Goal: Task Accomplishment & Management: Use online tool/utility

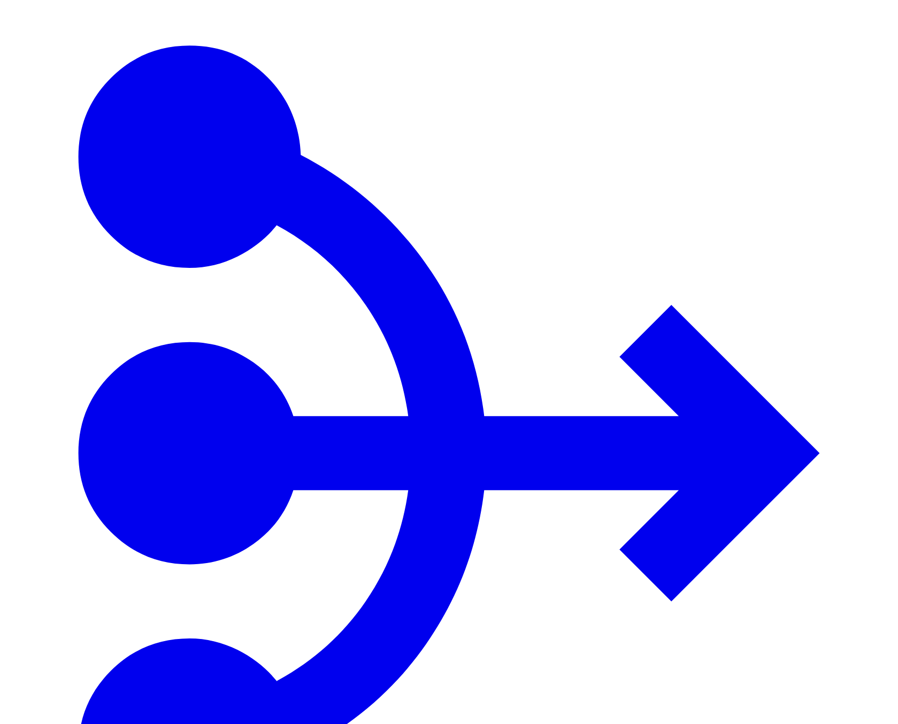
click at [79, 45] on icon "Navigate to System" at bounding box center [450, 452] width 742 height 815
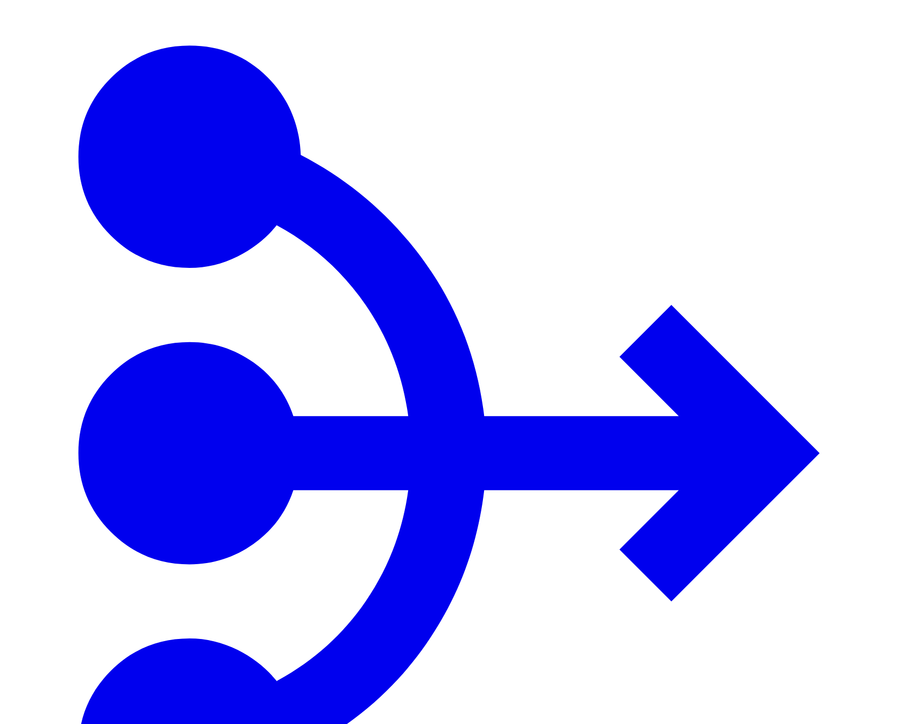
click at [18, 30] on icon "Navigate to System" at bounding box center [449, 454] width 890 height 890
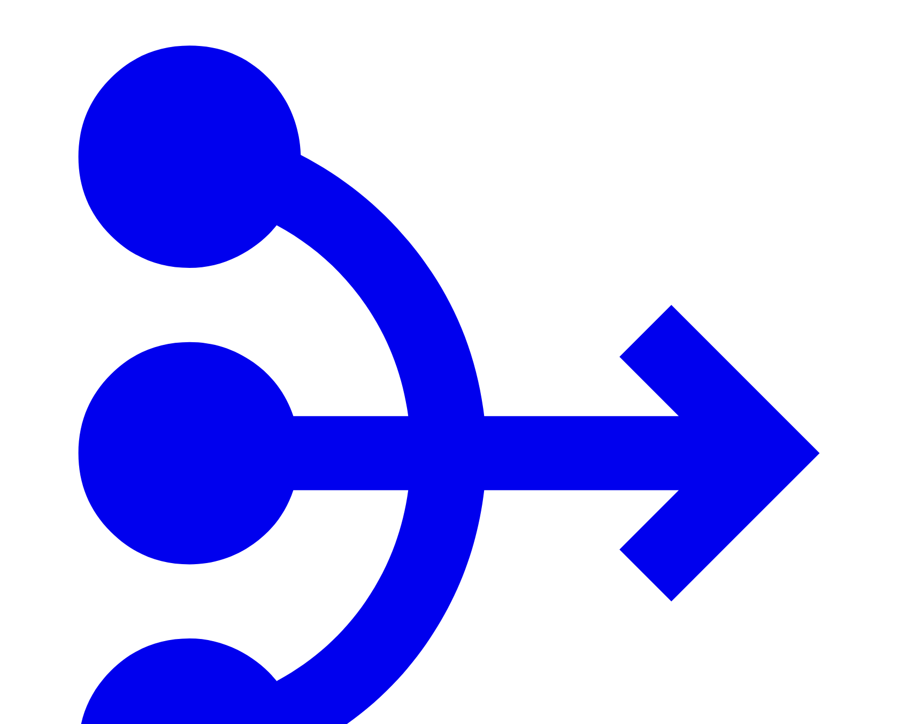
type input "**********"
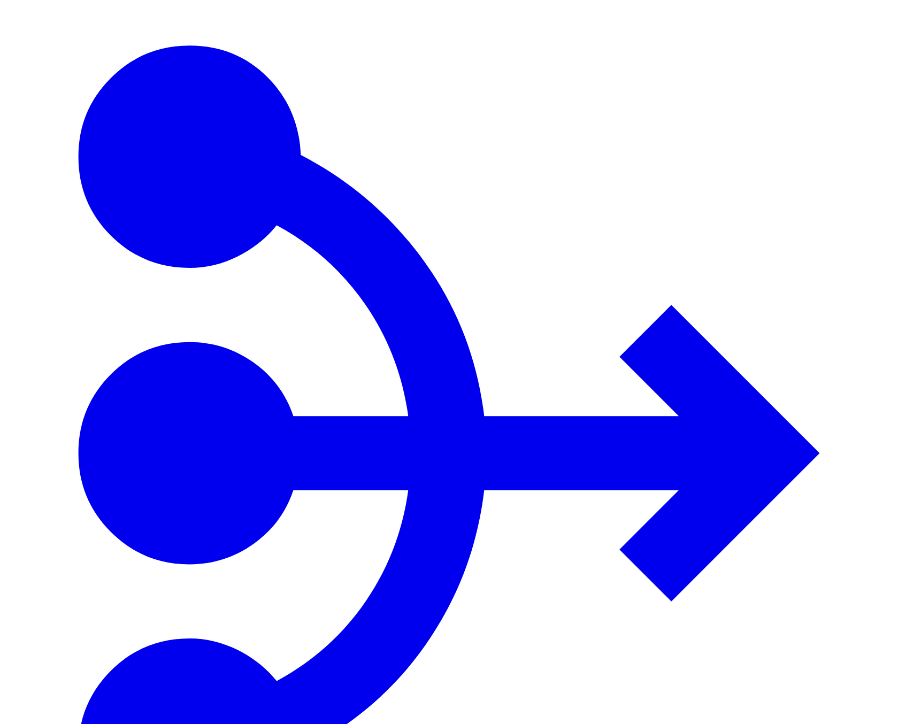
drag, startPoint x: 760, startPoint y: 101, endPoint x: 597, endPoint y: 88, distance: 164.2
paste input "********"
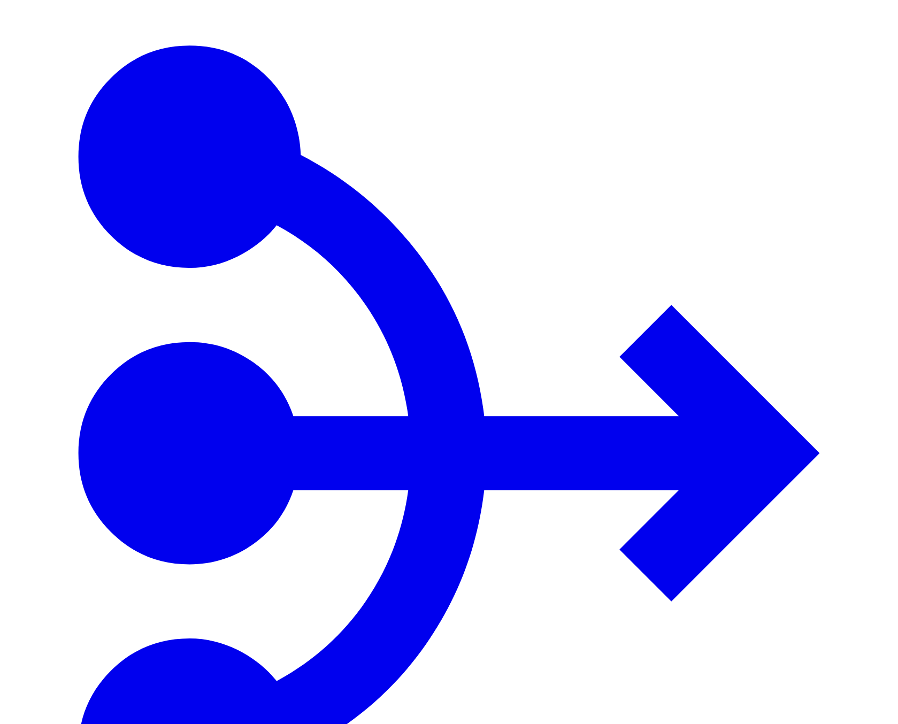
type input "********"
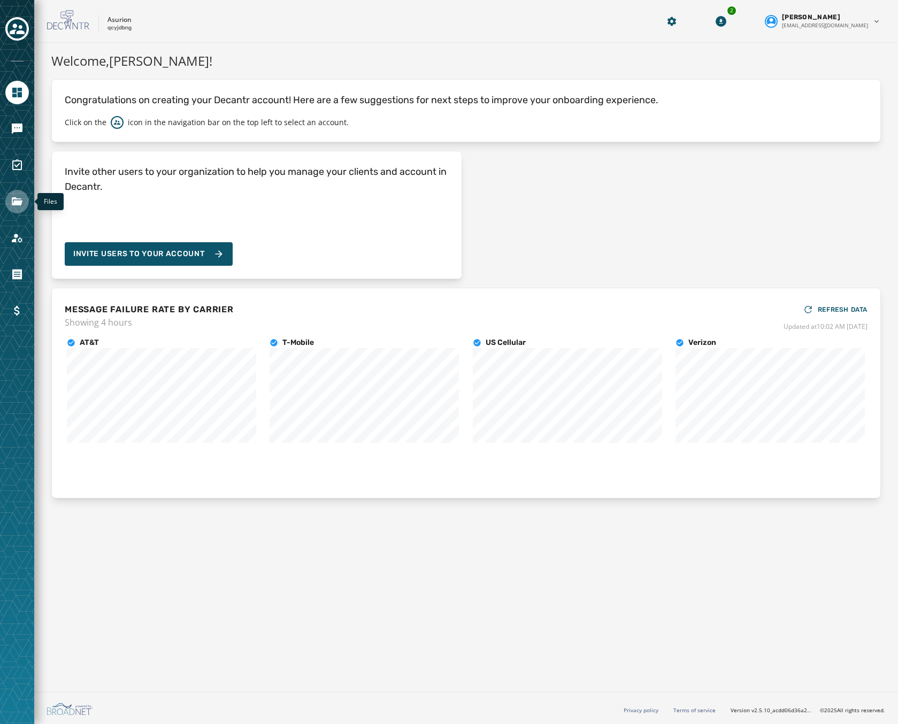
click at [17, 202] on icon "Navigate to Files" at bounding box center [17, 201] width 11 height 8
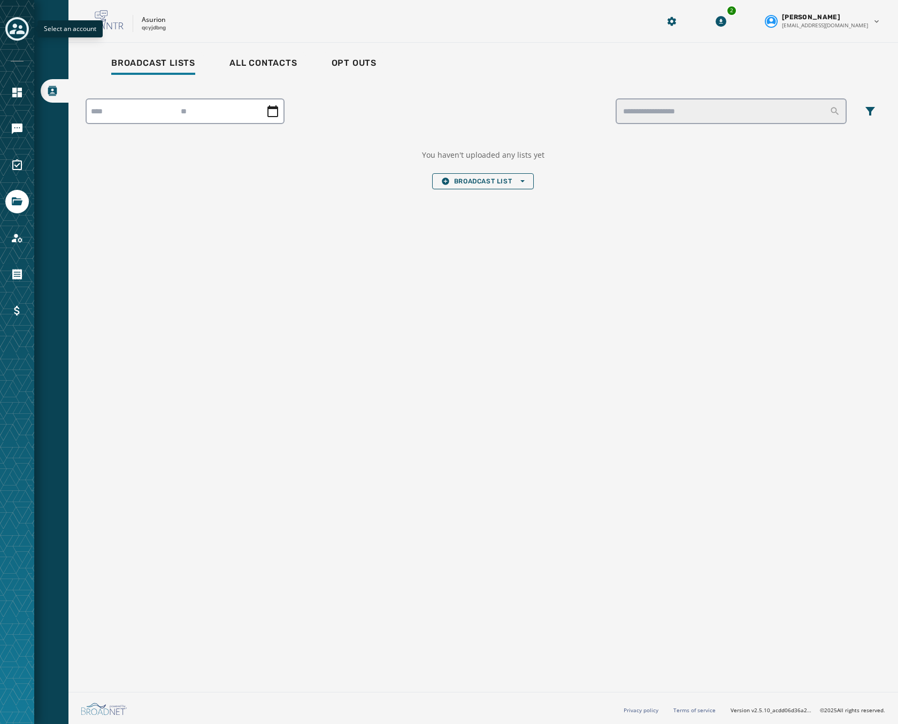
click at [22, 26] on icon "Toggle account select drawer" at bounding box center [17, 28] width 15 height 15
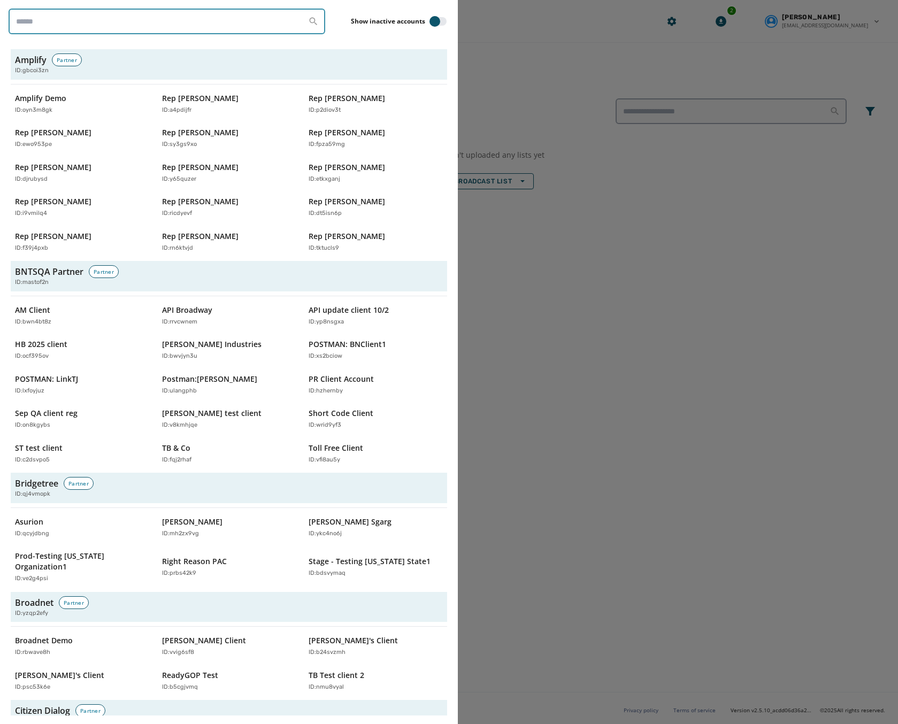
click at [102, 19] on input "search" at bounding box center [167, 22] width 317 height 26
paste input "********"
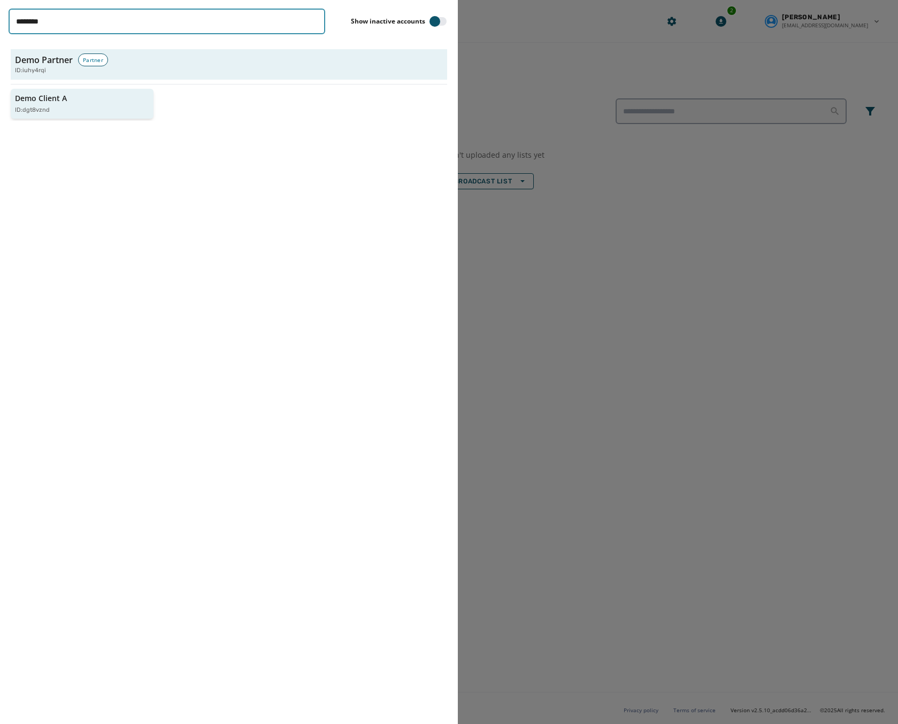
type input "********"
click at [82, 98] on div "Demo Client A ID: dgt8vznd" at bounding box center [77, 104] width 124 height 22
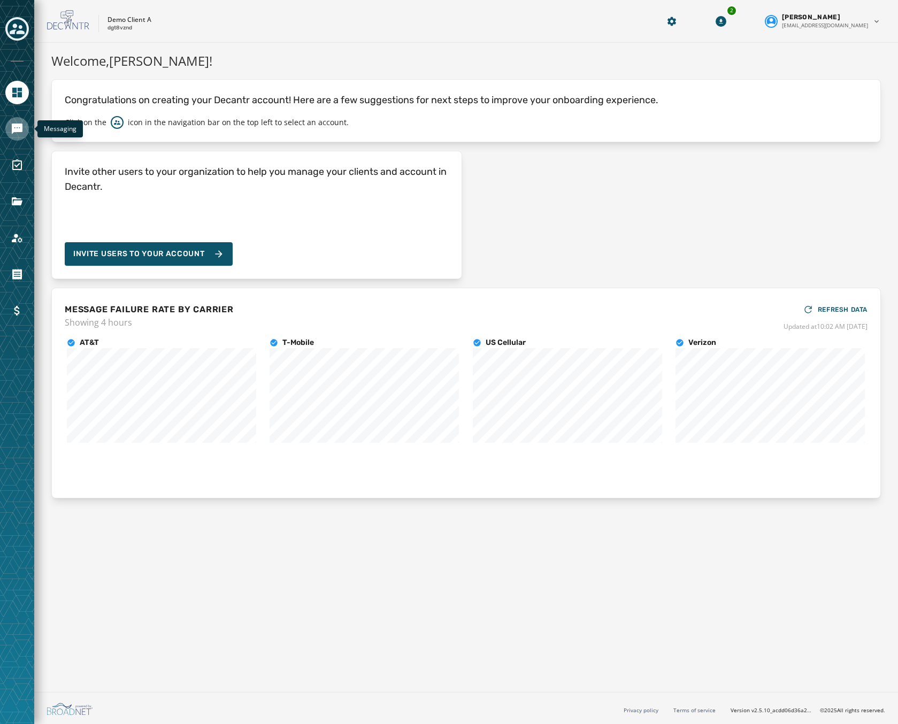
click at [24, 120] on link "Navigate to Messaging" at bounding box center [17, 129] width 24 height 24
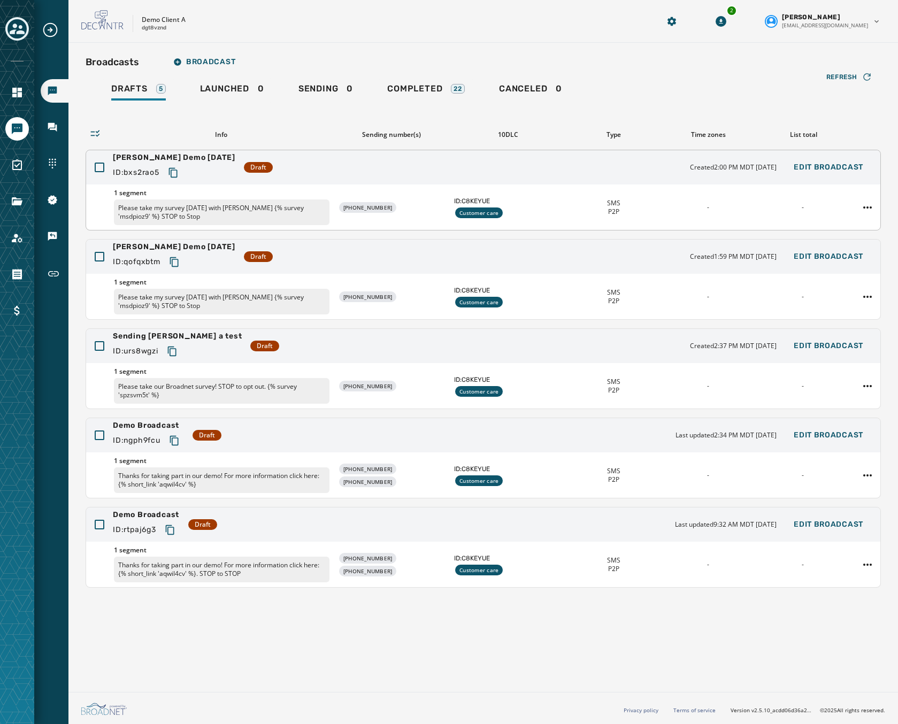
click at [321, 171] on div "Rebecca Demo Sept 5 ID: bxs2rao5 Draft Created 2:00 PM MDT September 5, 2025 Ed…" at bounding box center [483, 167] width 795 height 34
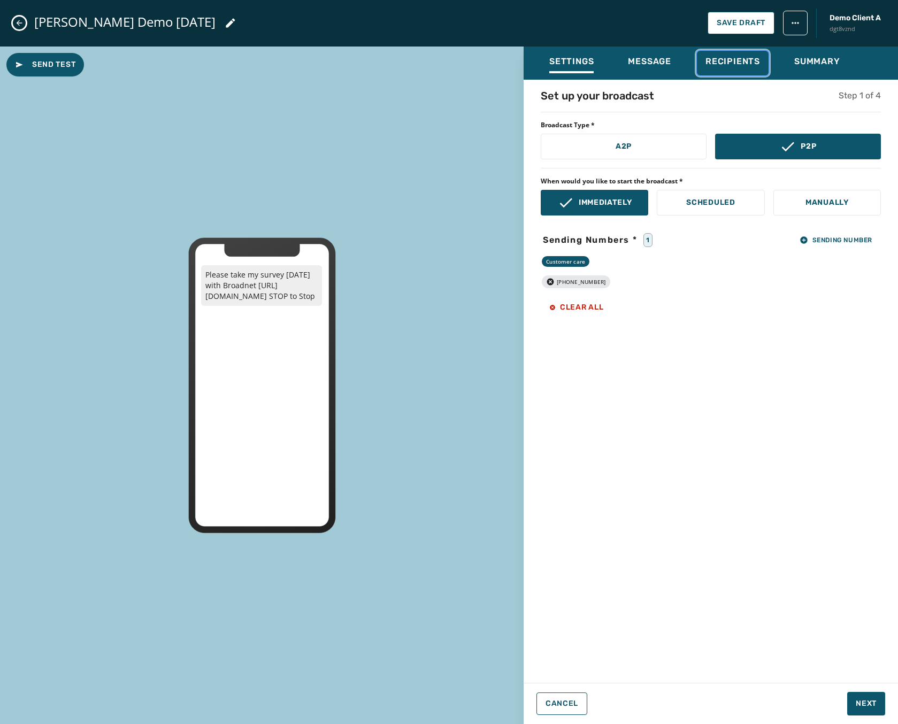
click at [753, 57] on span "Recipients" at bounding box center [733, 61] width 55 height 11
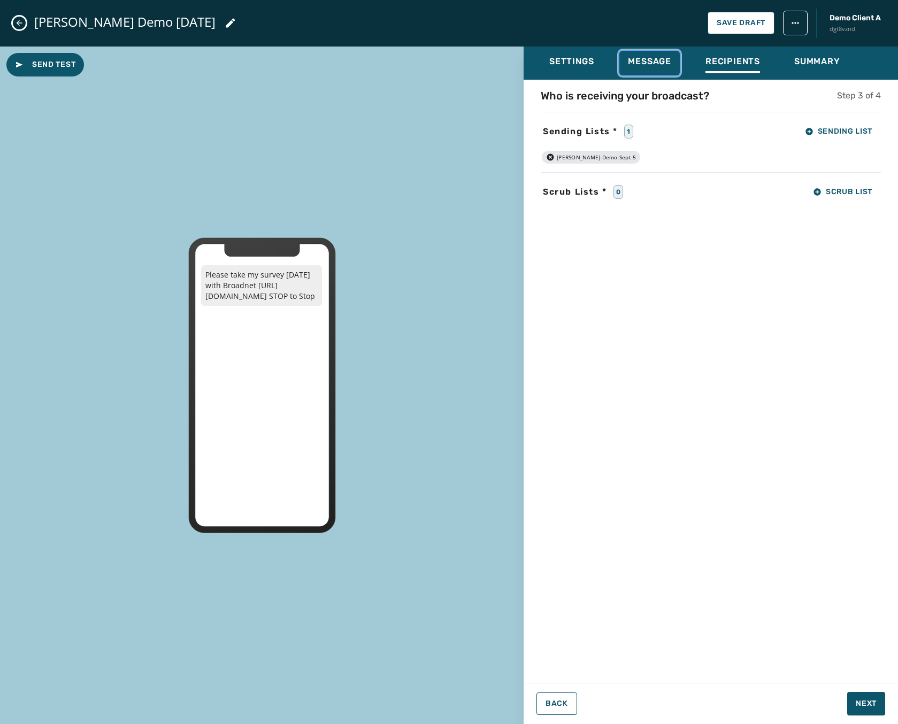
click at [646, 64] on span "Message" at bounding box center [649, 61] width 43 height 11
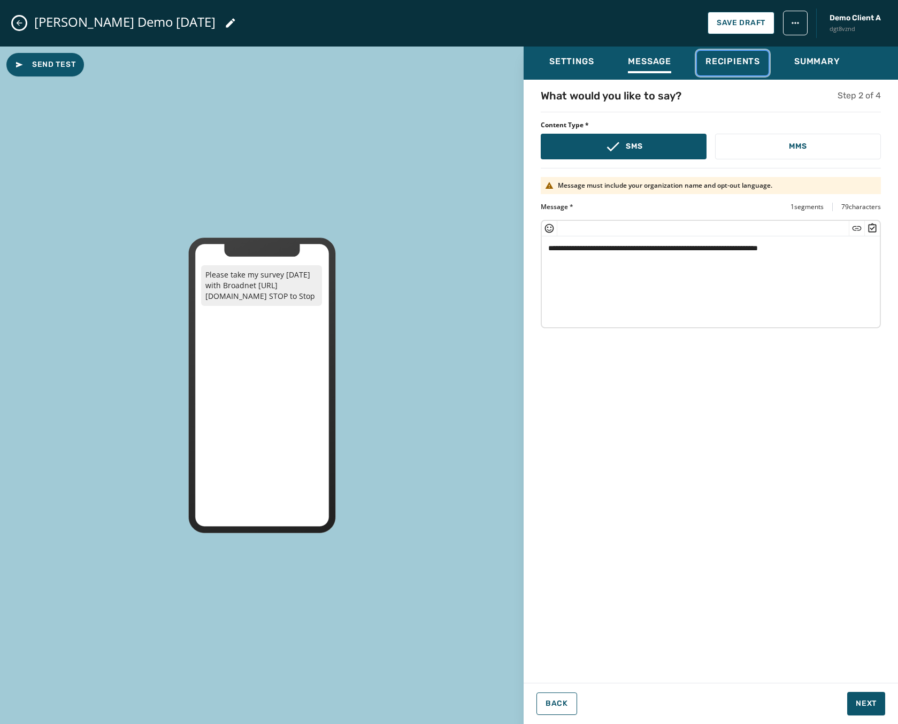
click at [738, 66] on span "Recipients" at bounding box center [733, 61] width 55 height 11
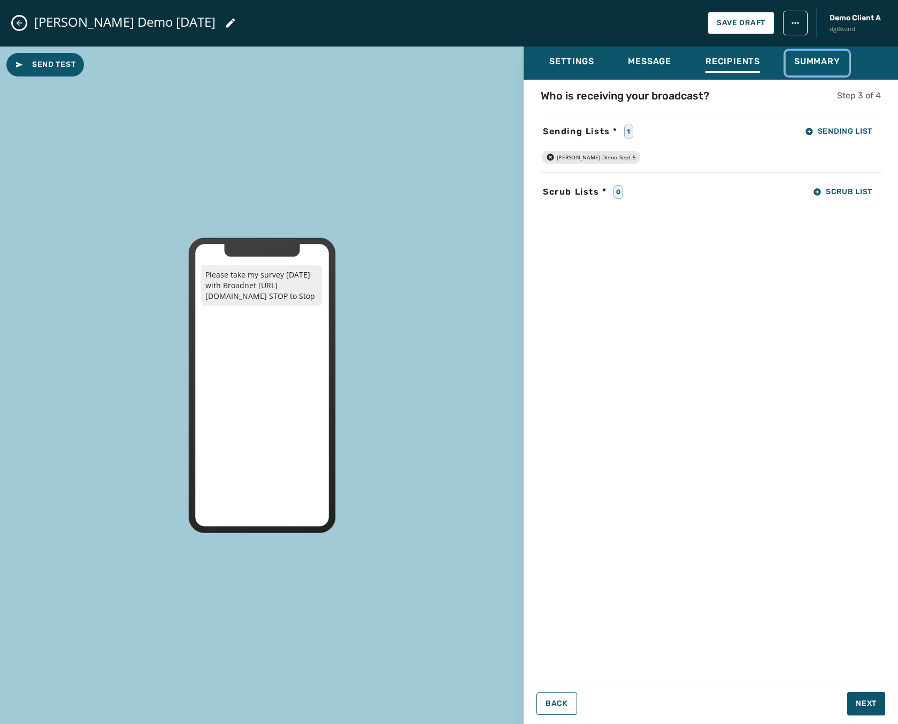
click at [817, 58] on span "Summary" at bounding box center [818, 61] width 46 height 11
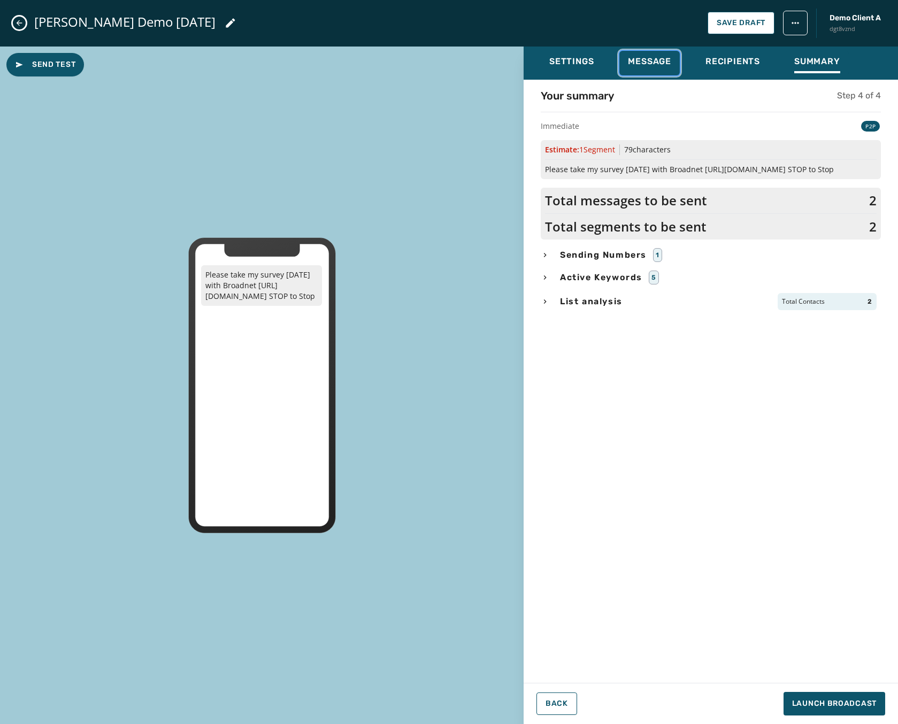
click at [665, 60] on span "Message" at bounding box center [649, 61] width 43 height 11
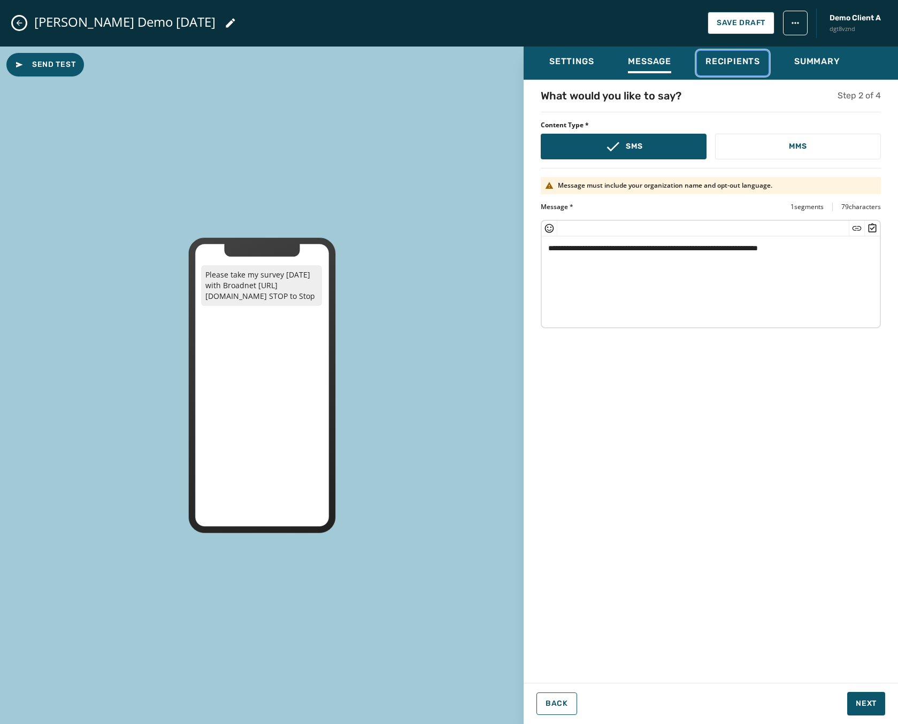
click at [747, 58] on span "Recipients" at bounding box center [733, 61] width 55 height 11
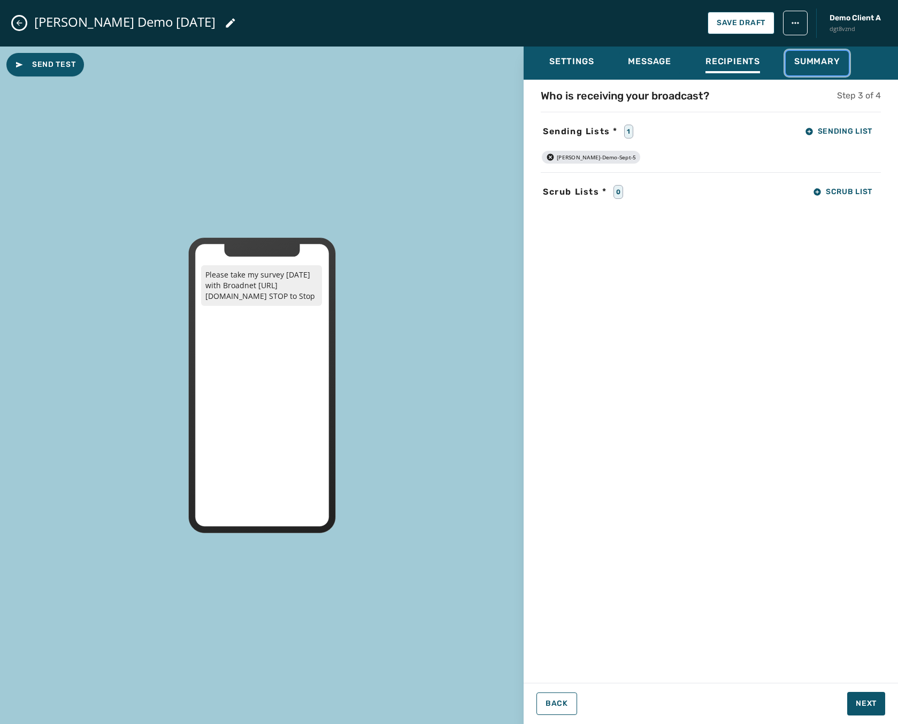
click at [807, 63] on span "Summary" at bounding box center [818, 61] width 46 height 11
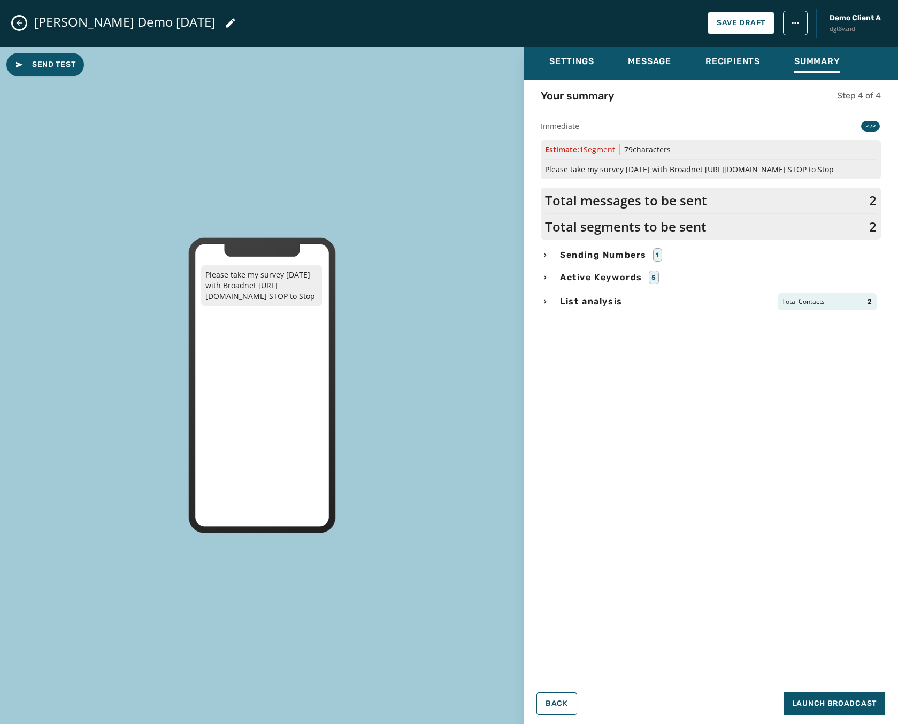
click at [13, 17] on div "Rebecca Demo Sept 5 Save Draft Demo Client A dgt8vznd" at bounding box center [449, 23] width 898 height 47
click at [13, 21] on button "Close admin drawer" at bounding box center [19, 23] width 13 height 13
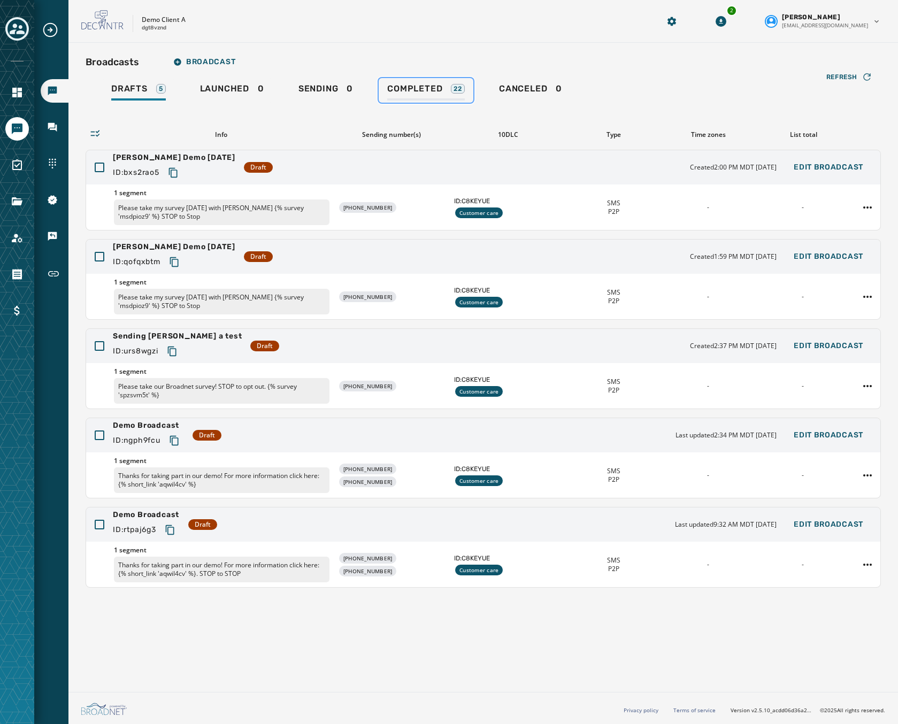
click at [406, 80] on link "Completed 22" at bounding box center [426, 90] width 95 height 25
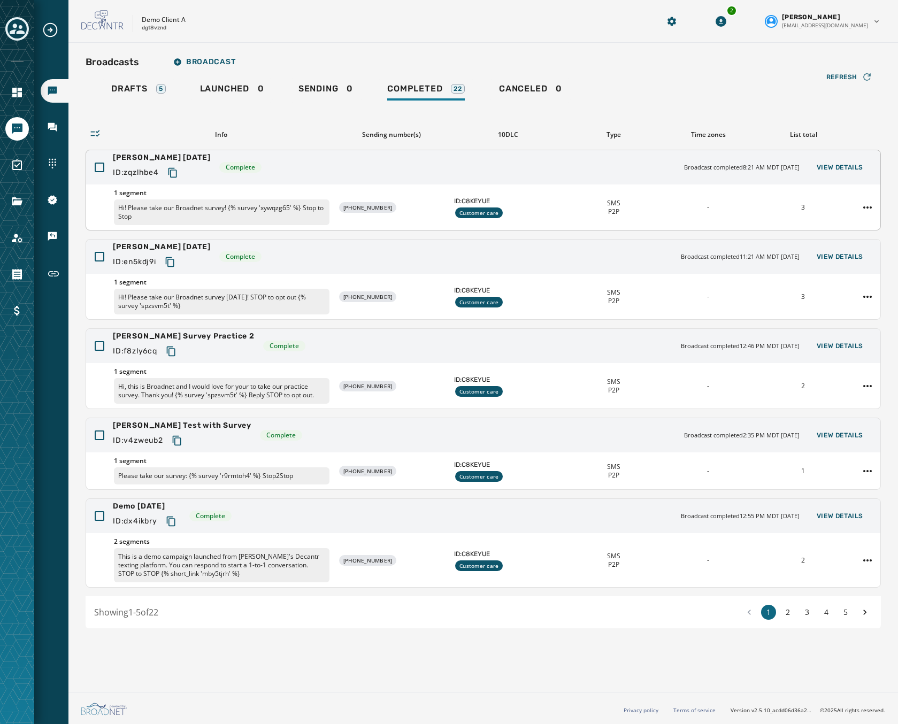
click at [197, 174] on div "ID: zqzlhbe4" at bounding box center [162, 172] width 98 height 19
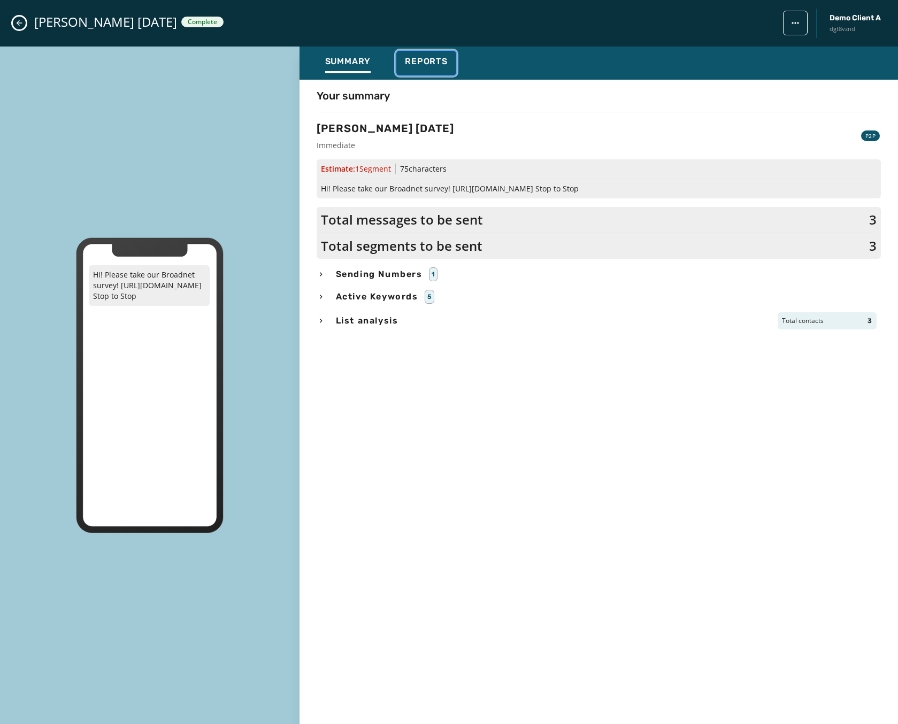
click at [423, 57] on span "Reports" at bounding box center [426, 61] width 43 height 11
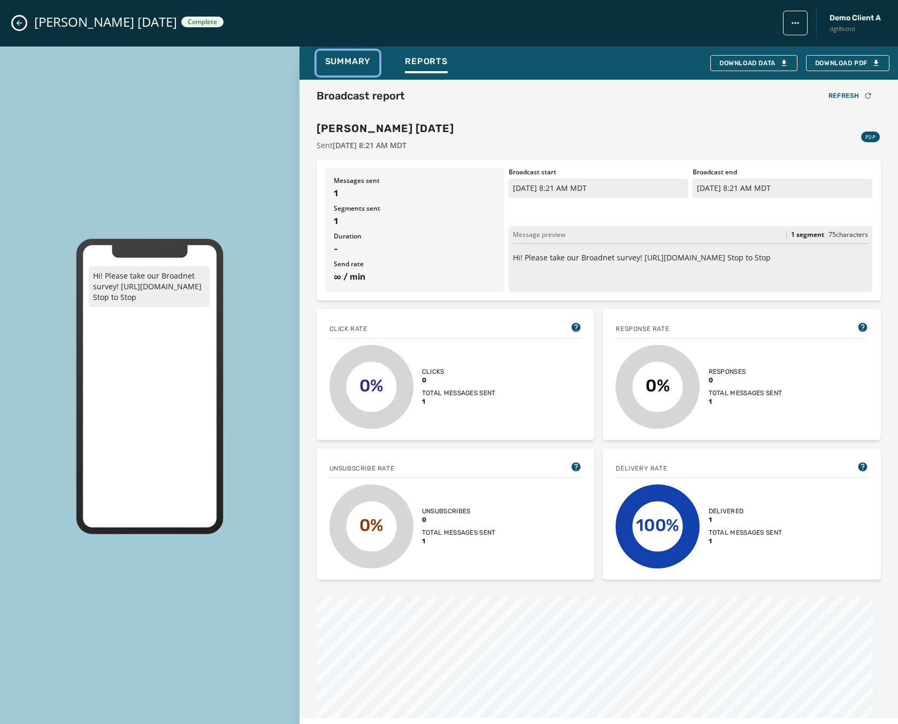
click at [340, 59] on span "Summary" at bounding box center [348, 61] width 46 height 11
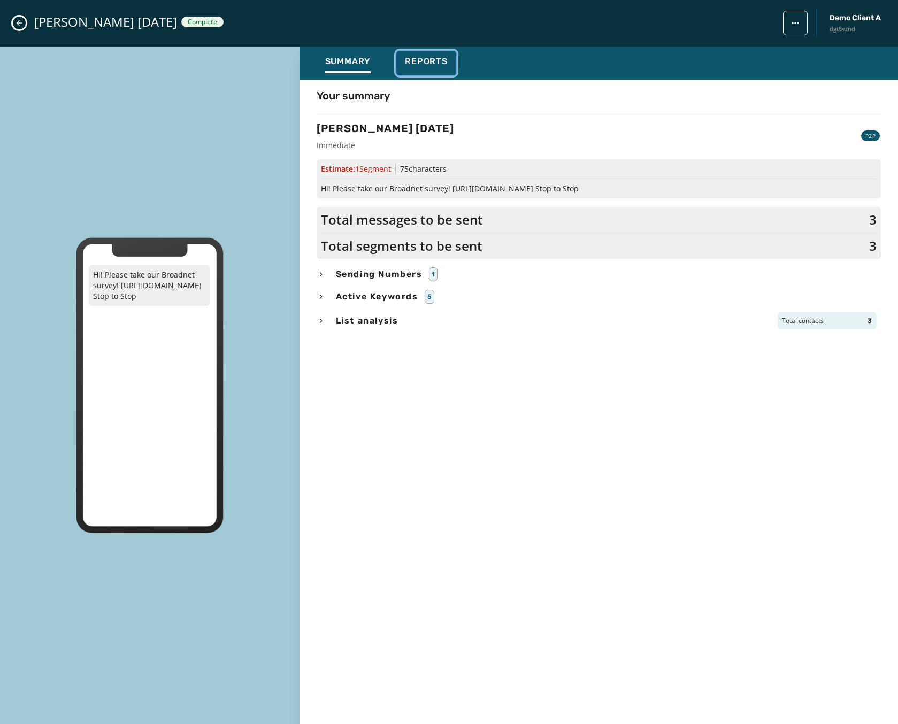
click at [414, 64] on span "Reports" at bounding box center [426, 61] width 43 height 11
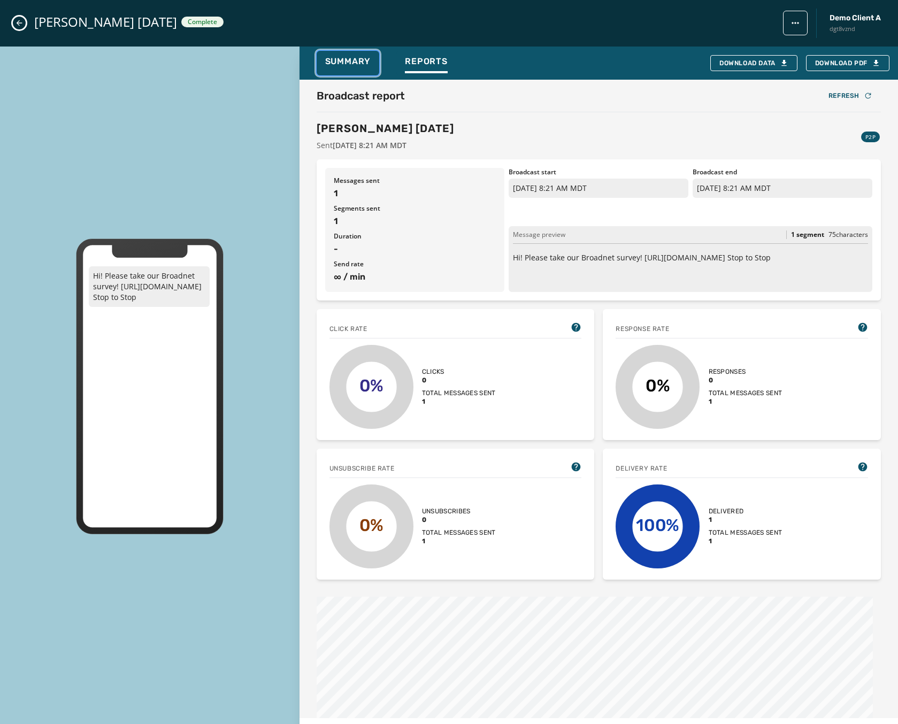
click at [357, 64] on span "Summary" at bounding box center [348, 61] width 46 height 11
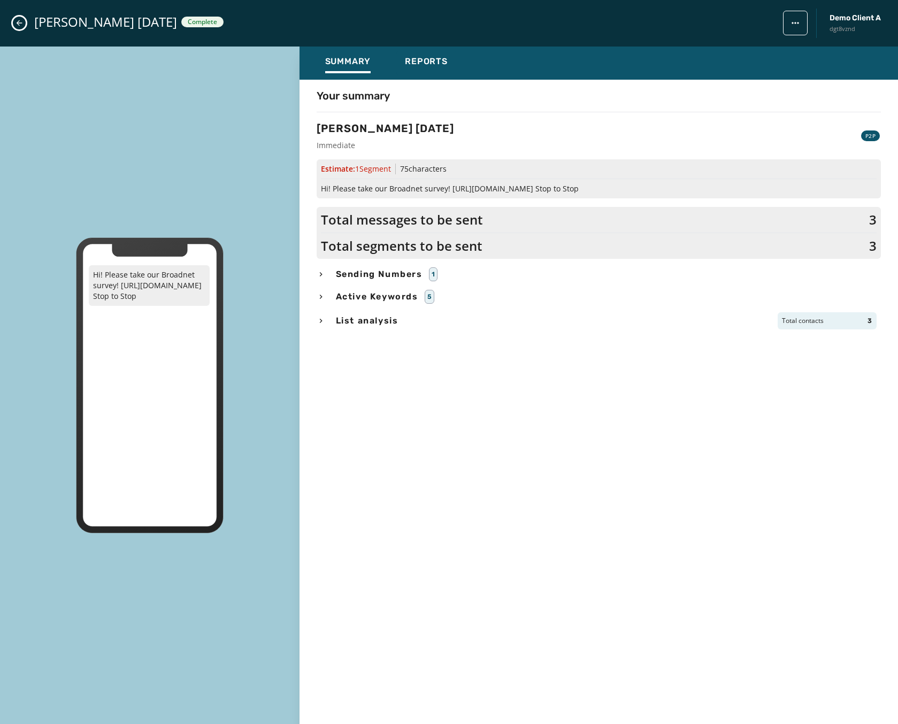
click at [24, 25] on button "Close admin drawer" at bounding box center [19, 23] width 13 height 13
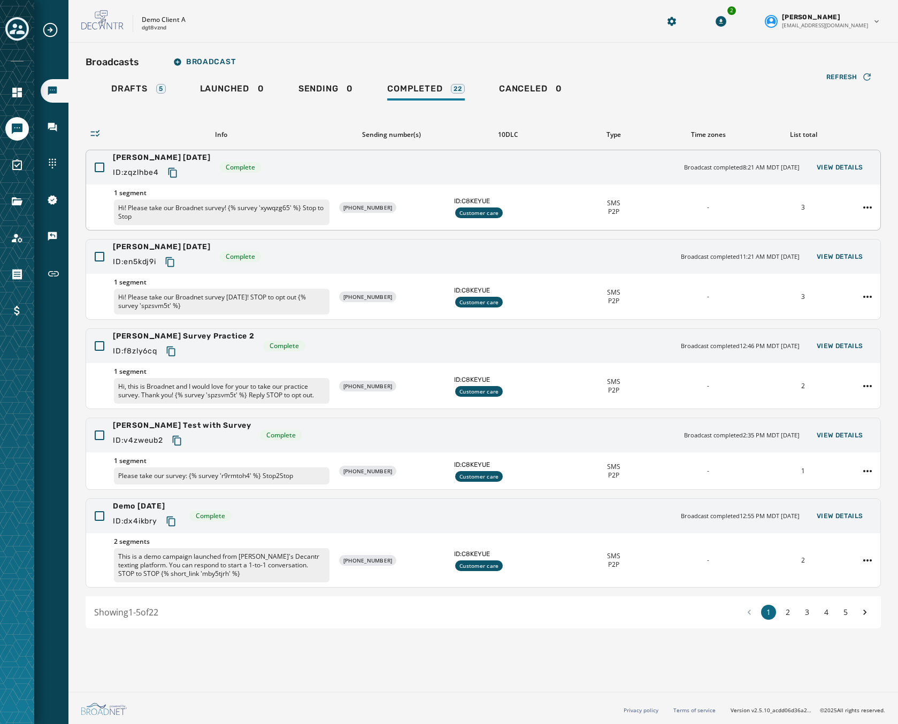
click at [399, 175] on div "Rebecca Demo September 10 ID: zqzlhbe4 Complete Broadcast completed 8:21 AM MDT…" at bounding box center [483, 167] width 795 height 34
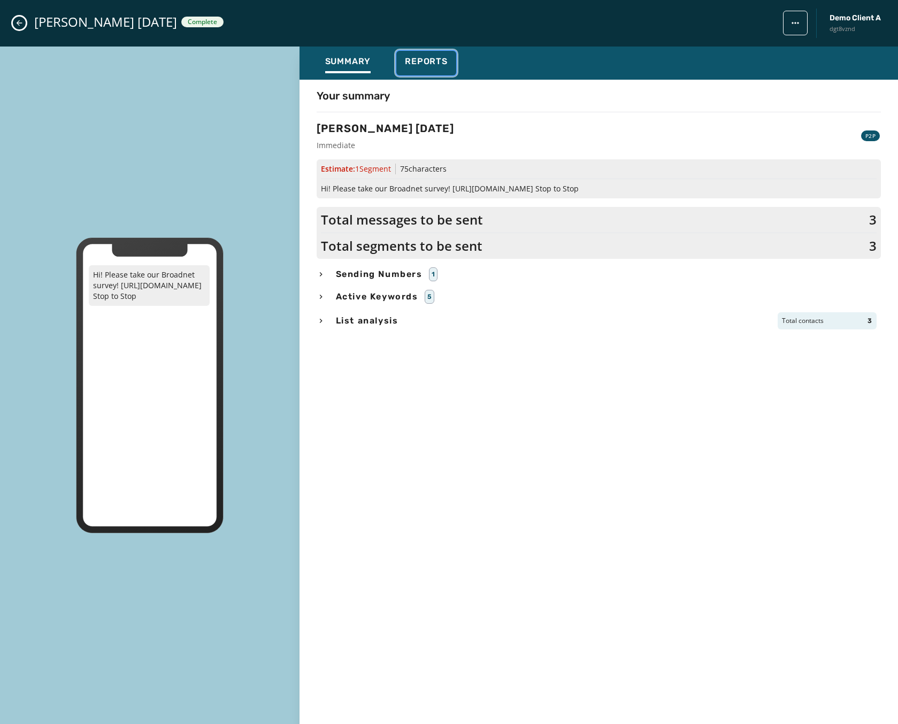
click at [414, 55] on button "Reports" at bounding box center [426, 63] width 60 height 25
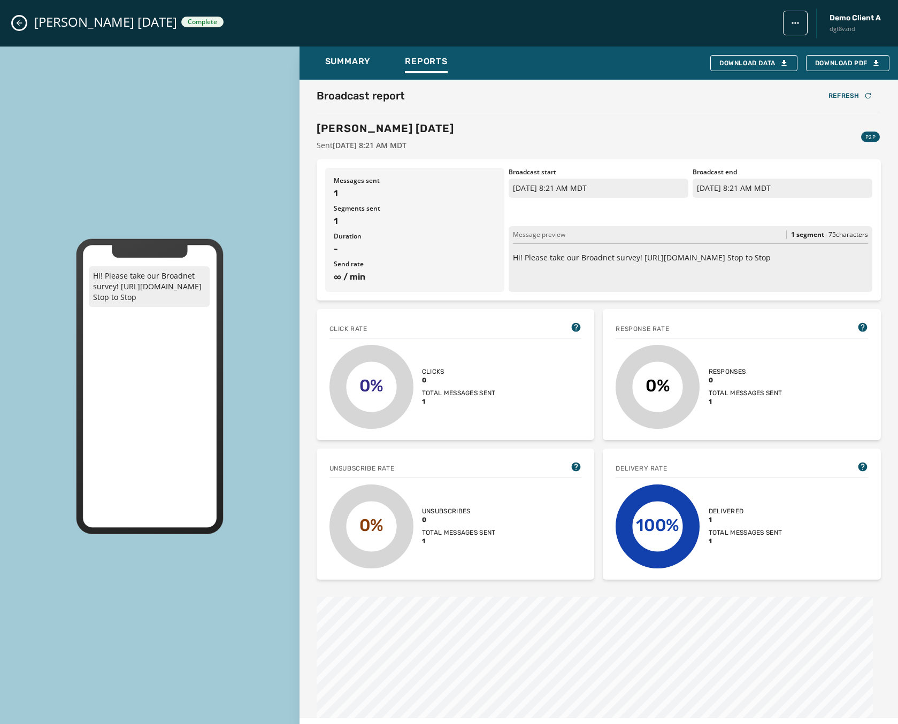
click at [21, 24] on icon "Close admin drawer" at bounding box center [19, 23] width 9 height 9
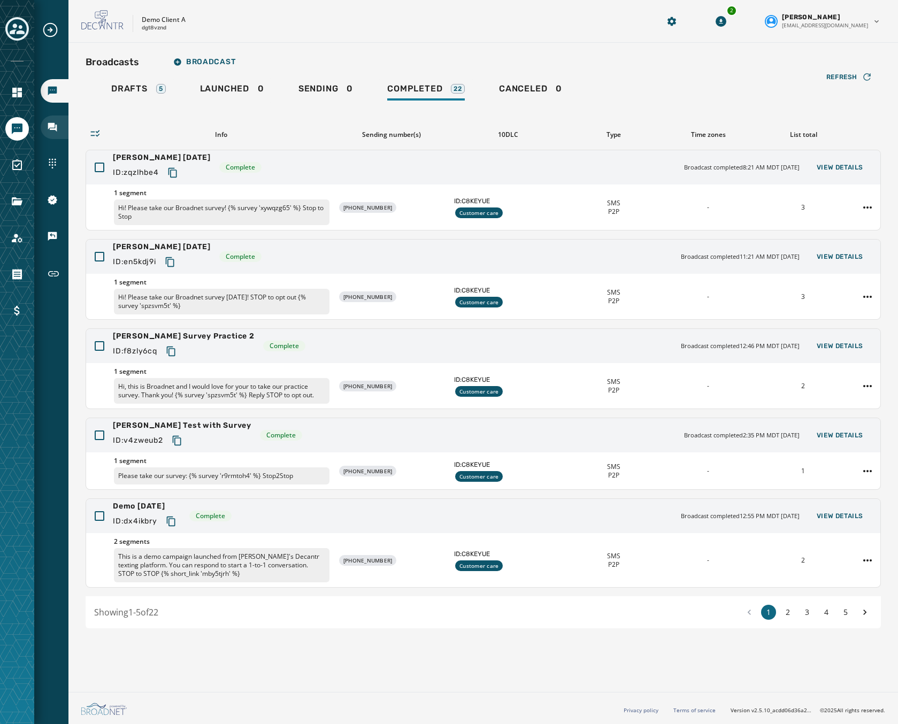
click at [50, 125] on icon "Navigate to Inbox" at bounding box center [52, 127] width 9 height 9
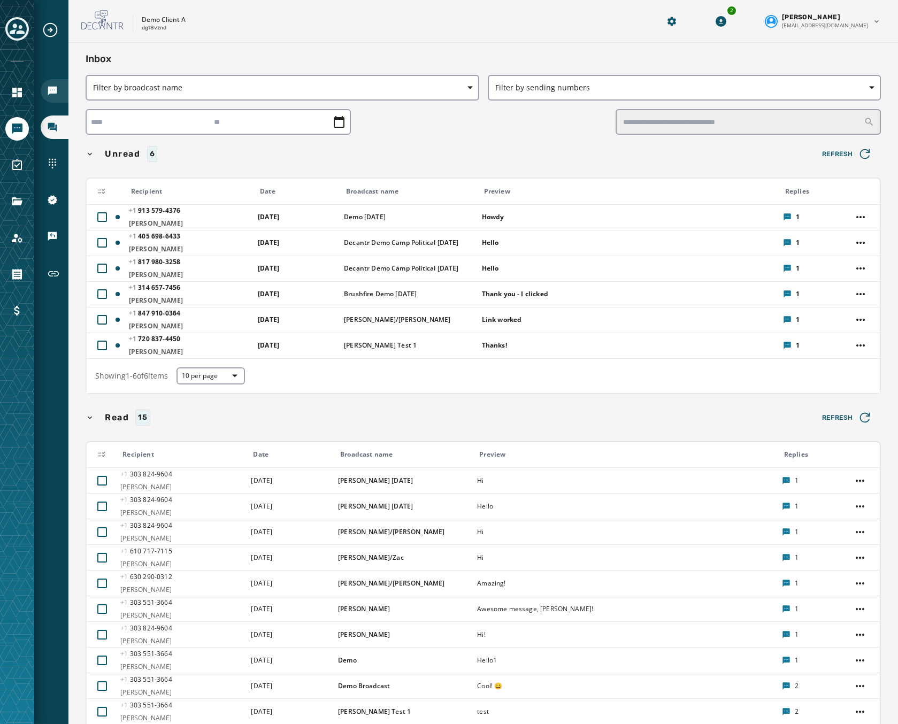
click at [50, 85] on div "Broadcasts" at bounding box center [55, 91] width 28 height 24
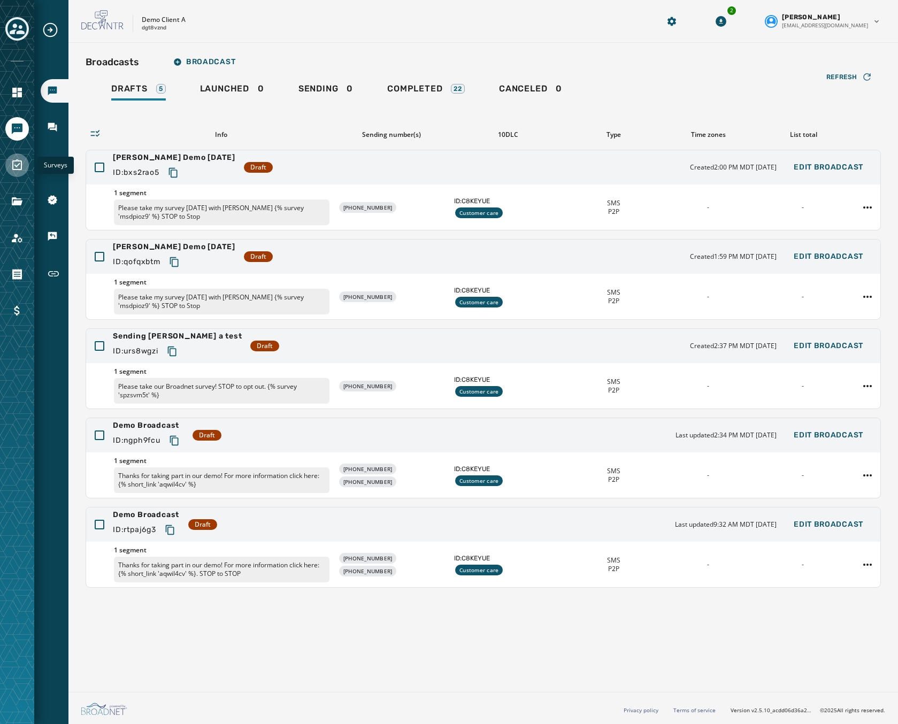
click at [18, 166] on icon "Navigate to Surveys" at bounding box center [17, 165] width 13 height 13
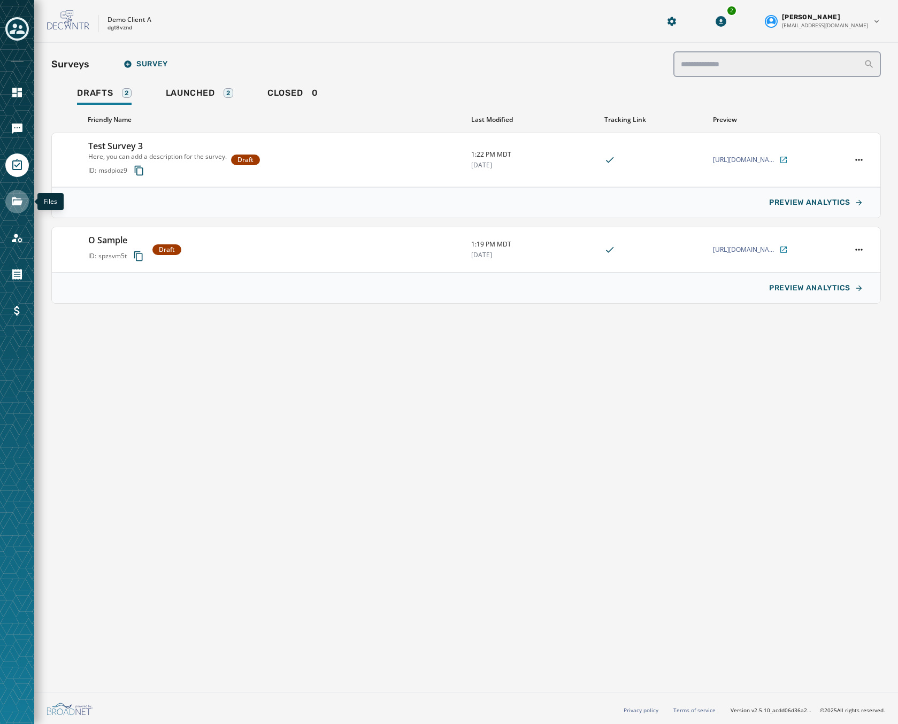
click at [17, 200] on icon "Navigate to Files" at bounding box center [17, 201] width 13 height 13
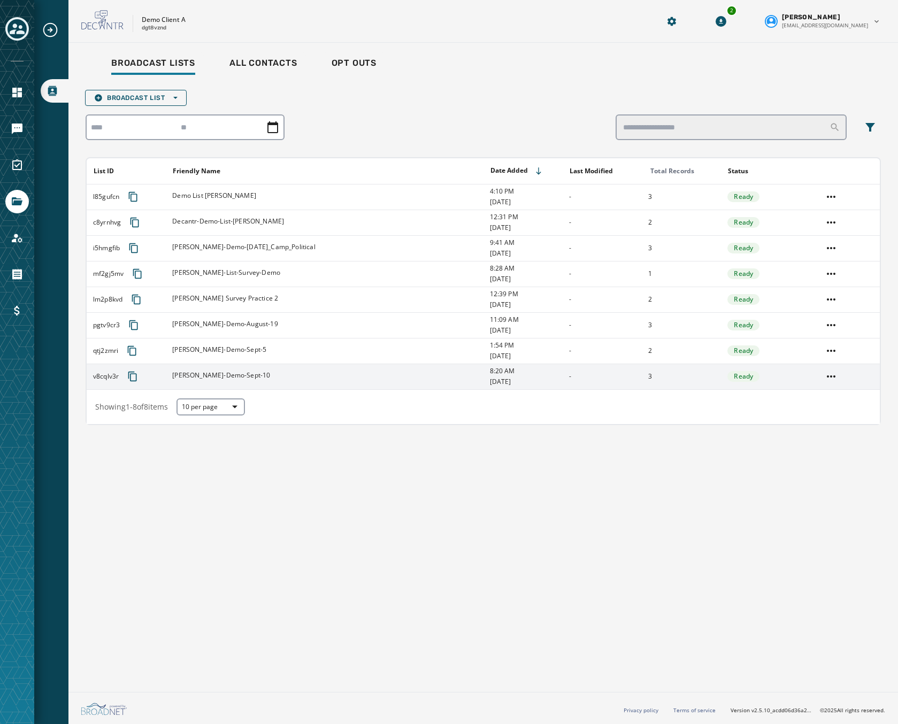
click at [261, 373] on div "Rebecca-Demo-Sept-10" at bounding box center [327, 376] width 310 height 11
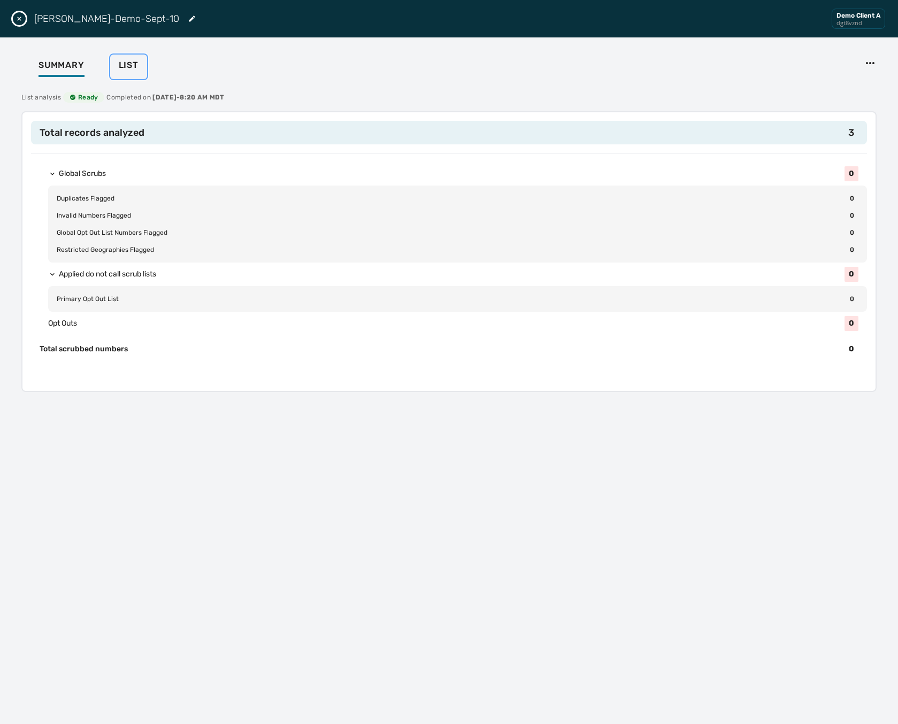
click at [141, 67] on button "List" at bounding box center [128, 67] width 37 height 25
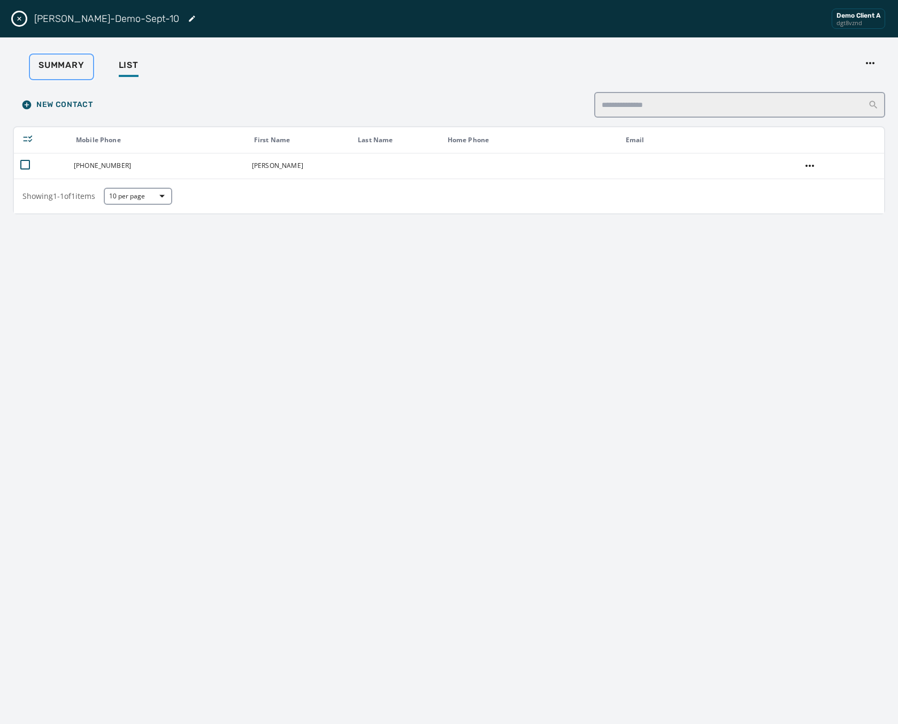
click at [58, 60] on span "Summary" at bounding box center [62, 65] width 46 height 11
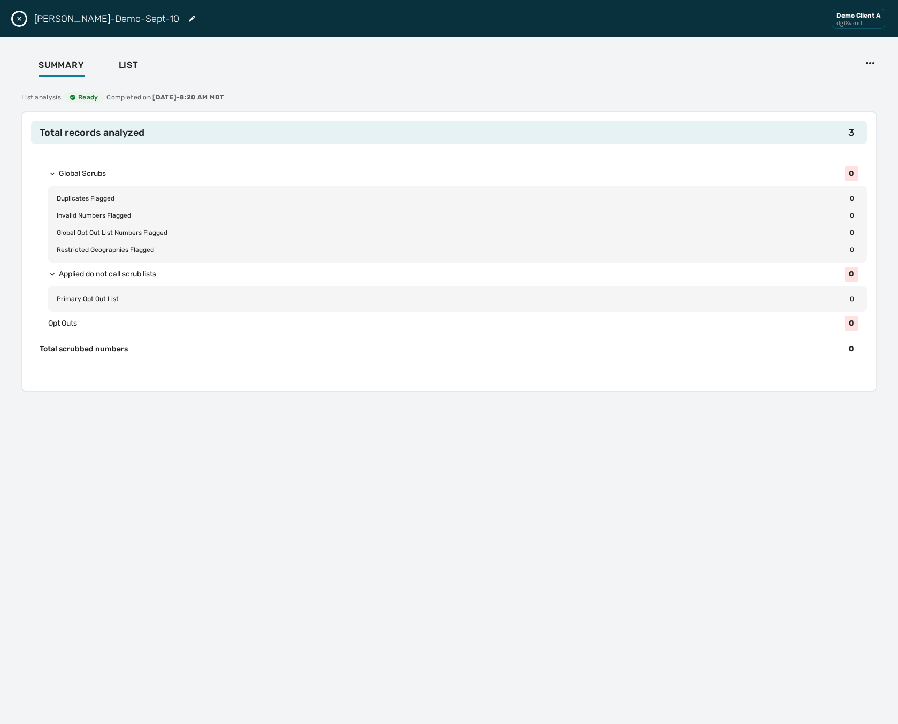
click at [17, 16] on icon "Close drawer" at bounding box center [19, 18] width 9 height 9
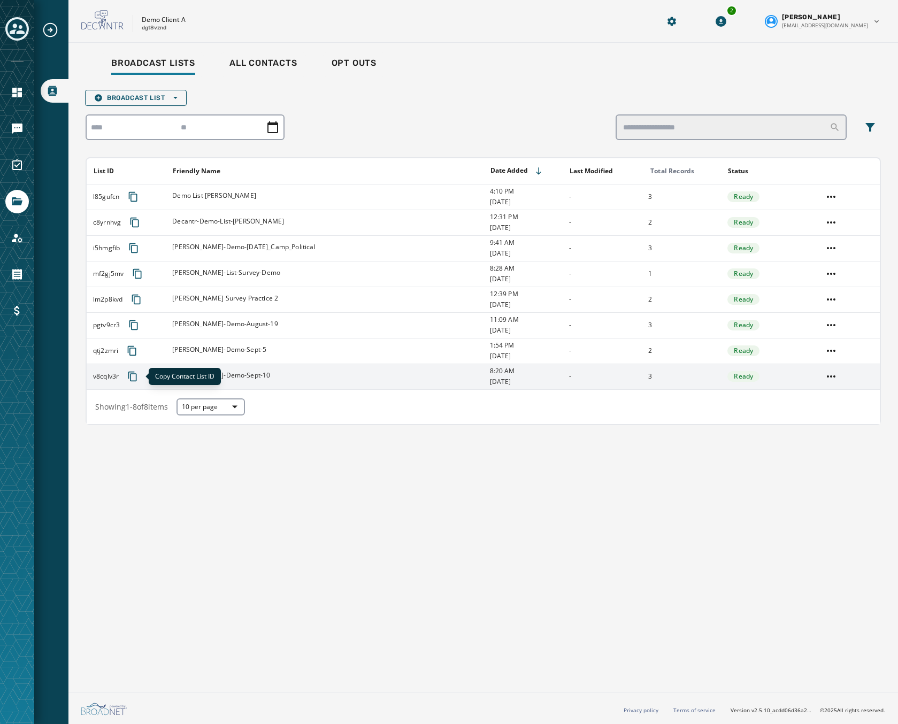
click at [127, 375] on icon "Copy text to clipboard" at bounding box center [132, 376] width 11 height 11
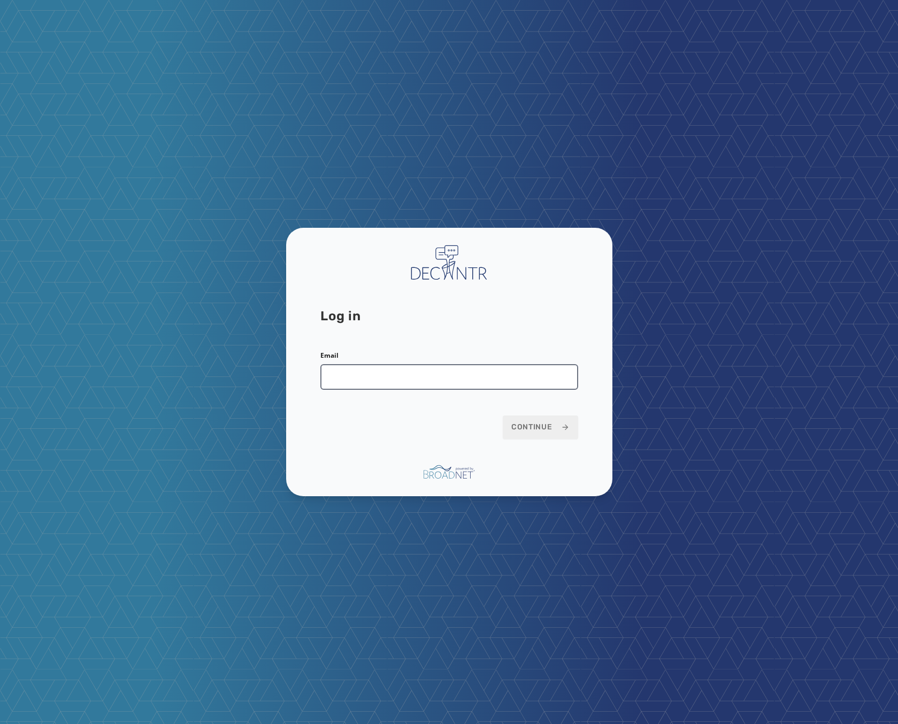
click at [382, 377] on input "Email" at bounding box center [449, 377] width 258 height 26
type input "**********"
click at [522, 431] on span "Continue" at bounding box center [541, 427] width 58 height 11
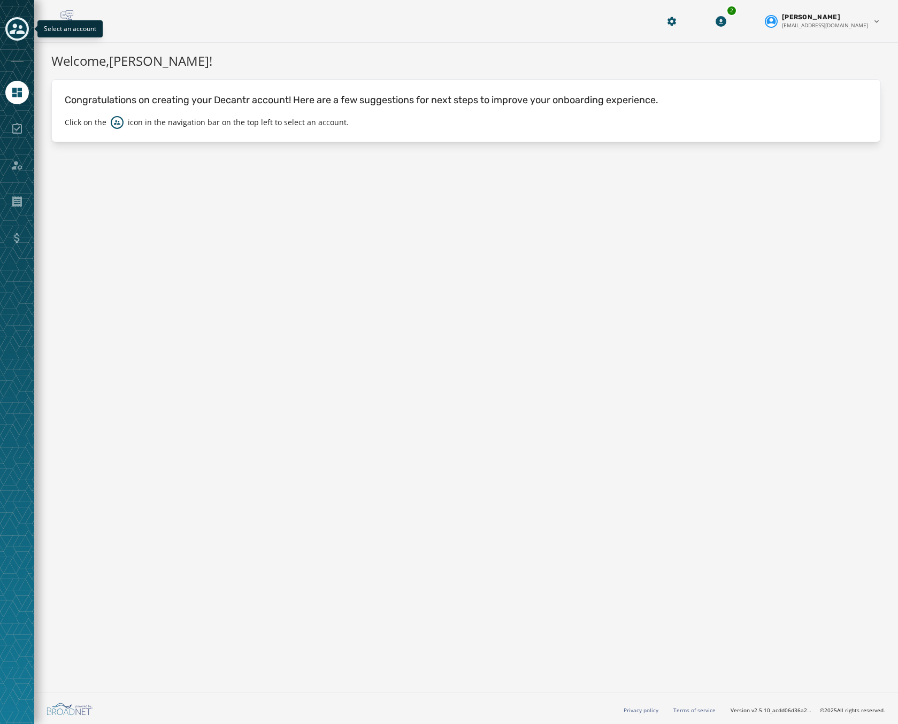
click at [19, 29] on icon "Toggle account select drawer" at bounding box center [17, 28] width 15 height 15
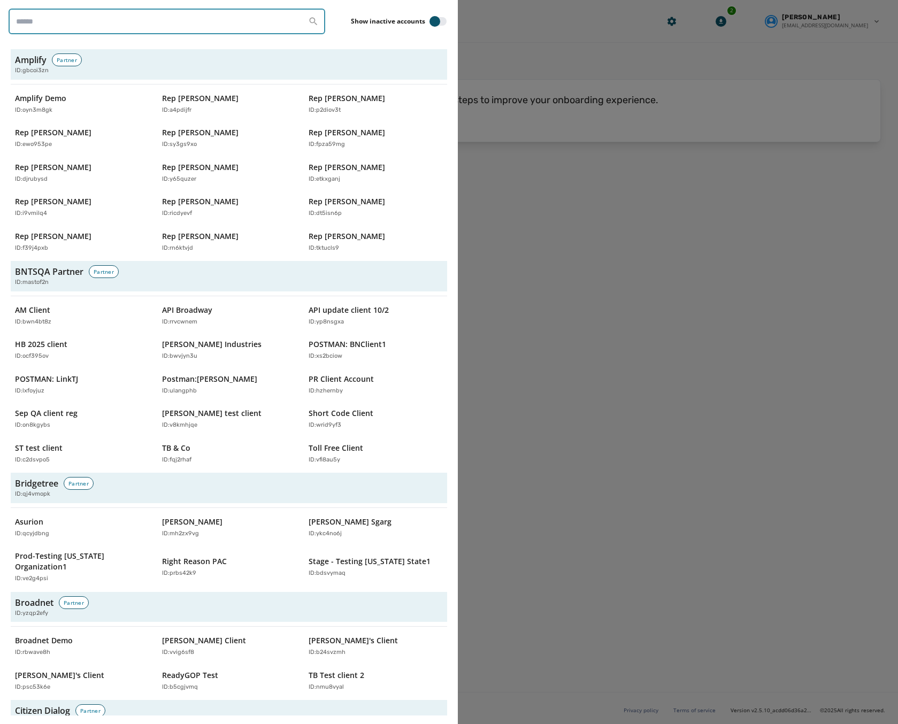
click at [69, 26] on input "search" at bounding box center [167, 22] width 317 height 26
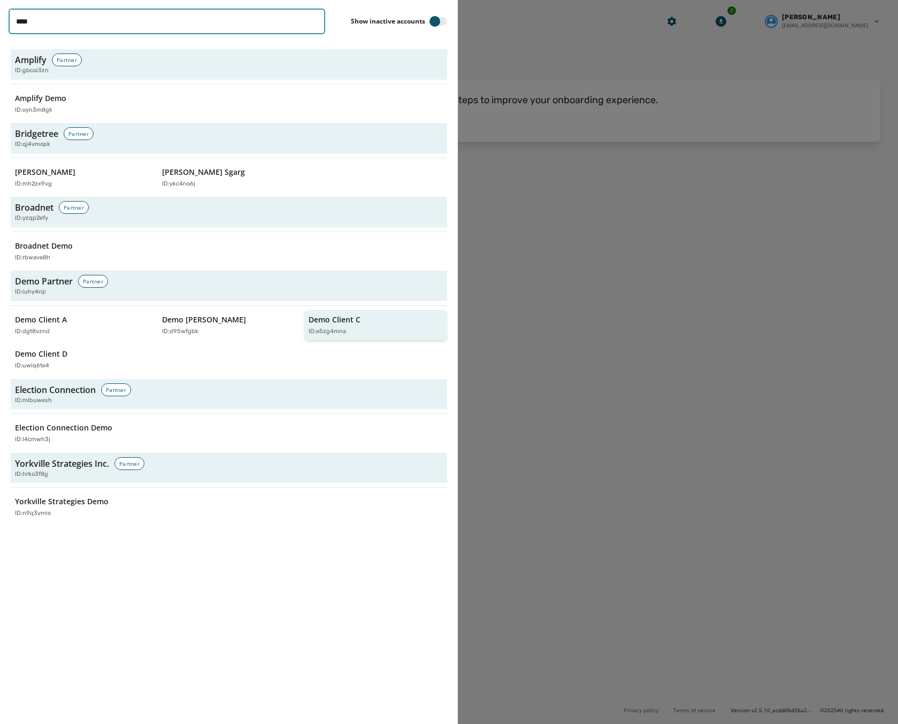
type input "****"
click at [334, 333] on p "ID: e5zg4mna" at bounding box center [327, 331] width 37 height 9
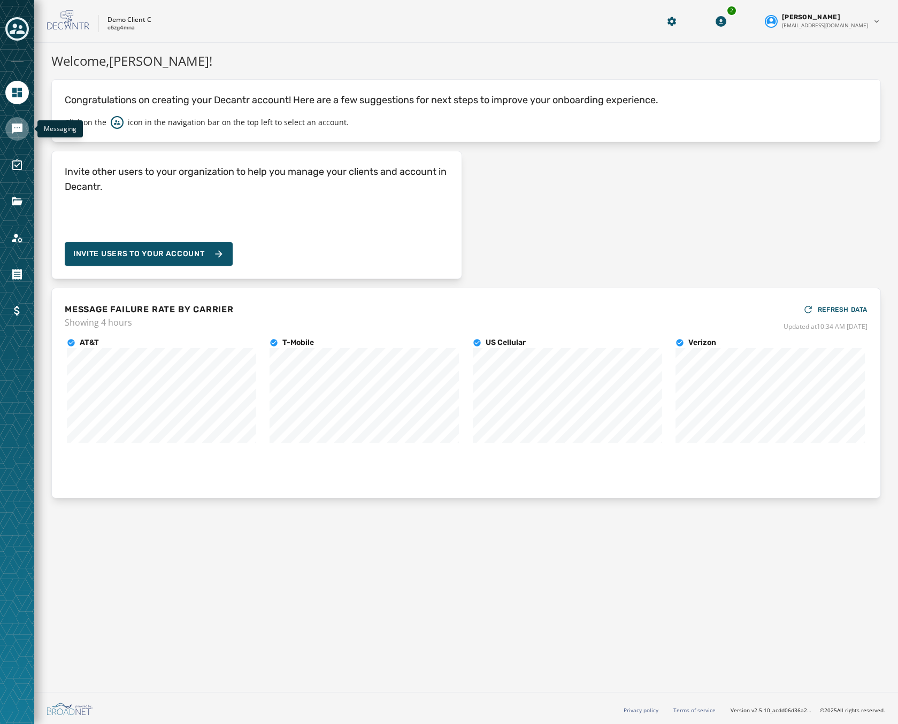
click at [14, 131] on icon "Navigate to Messaging" at bounding box center [17, 129] width 11 height 11
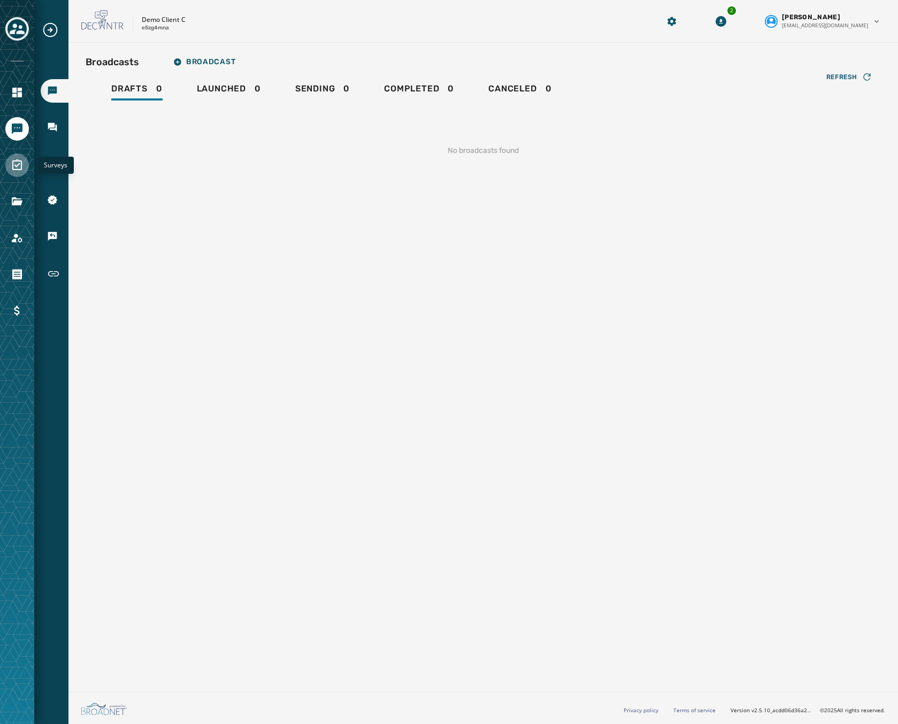
click at [23, 171] on icon "Navigate to Surveys" at bounding box center [17, 165] width 13 height 13
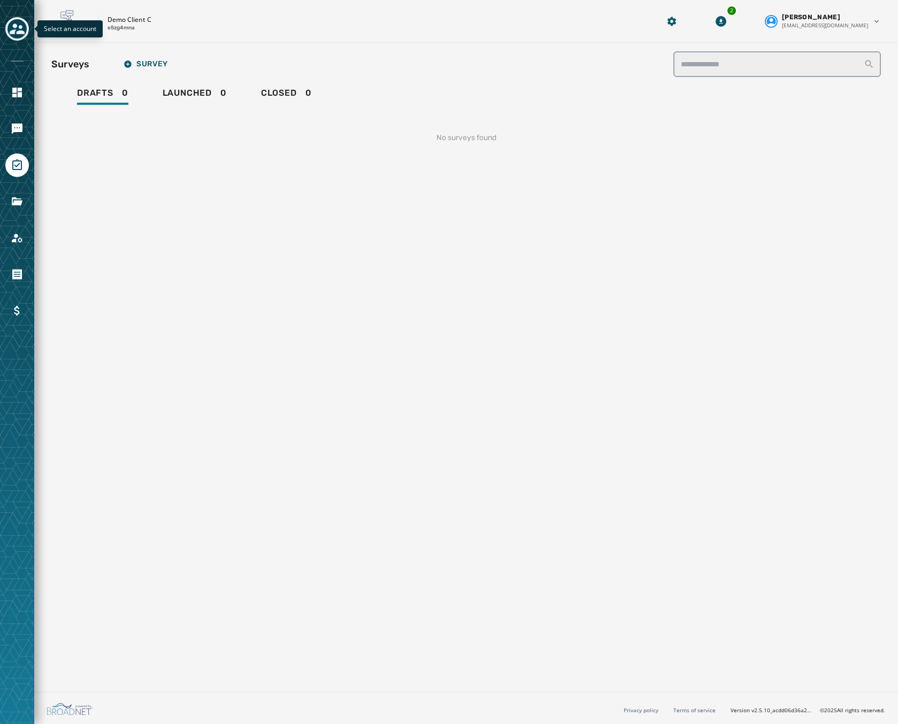
click at [18, 25] on icon "Toggle account select drawer" at bounding box center [17, 28] width 15 height 15
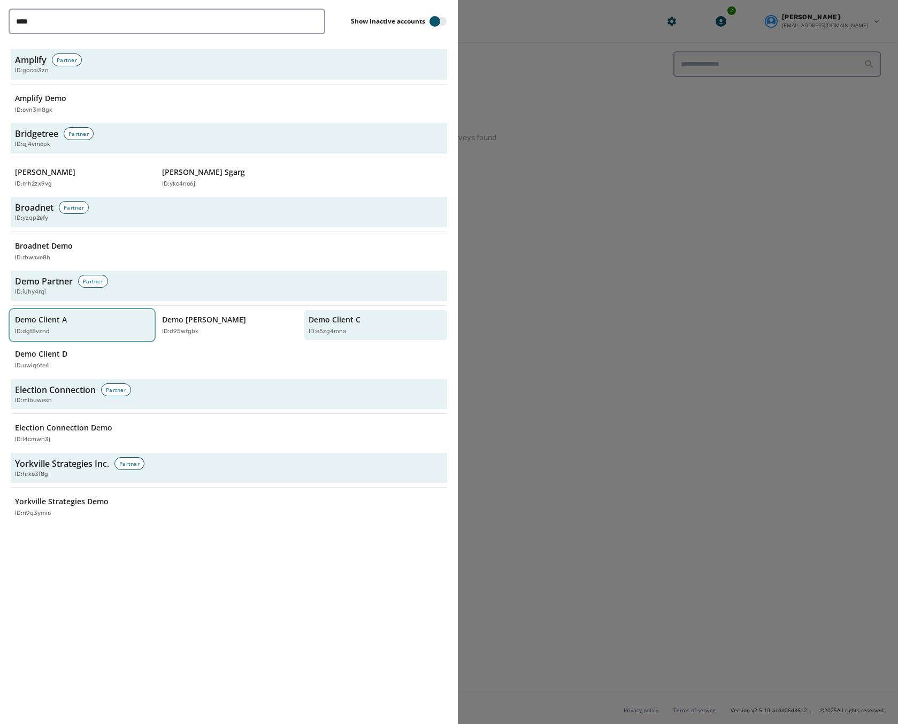
click at [56, 323] on p "Demo Client A" at bounding box center [41, 320] width 52 height 11
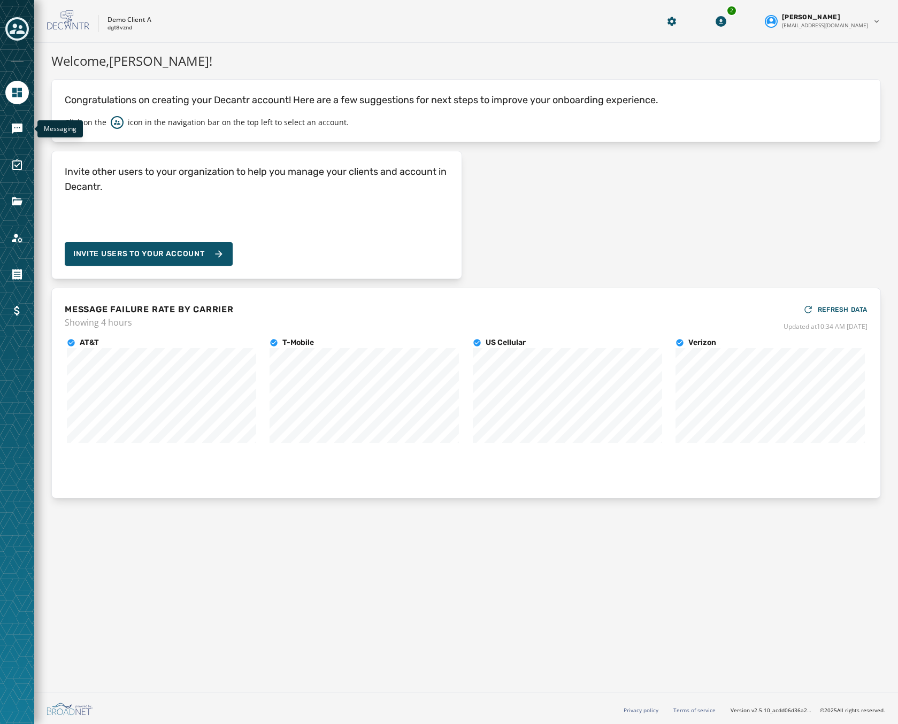
click at [19, 117] on div "Messaging" at bounding box center [17, 362] width 34 height 724
click at [20, 125] on icon "Navigate to Messaging" at bounding box center [17, 129] width 11 height 11
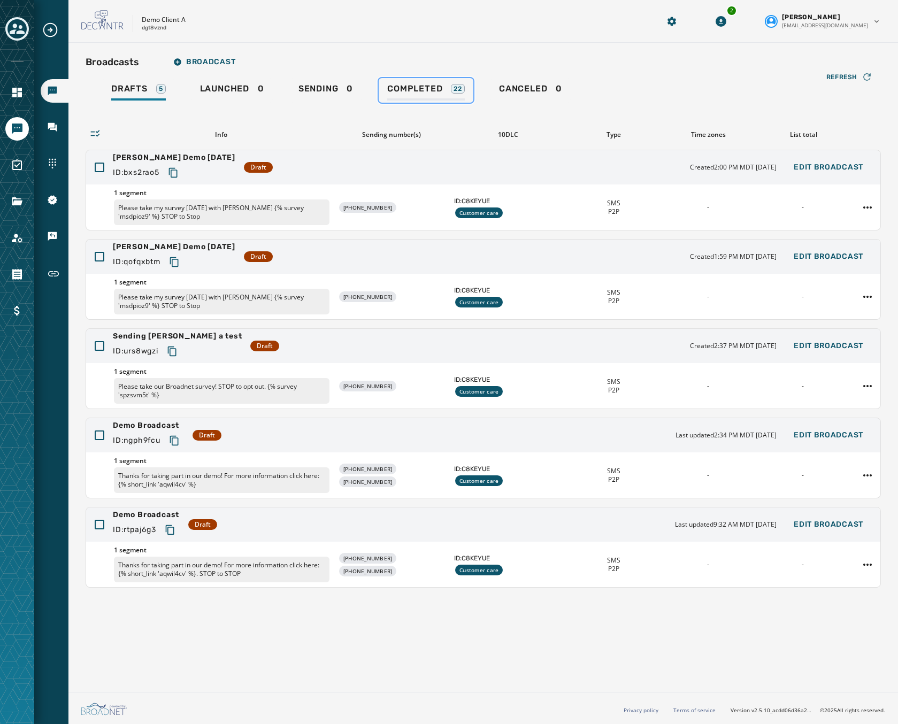
click at [417, 83] on link "Completed 22" at bounding box center [426, 90] width 95 height 25
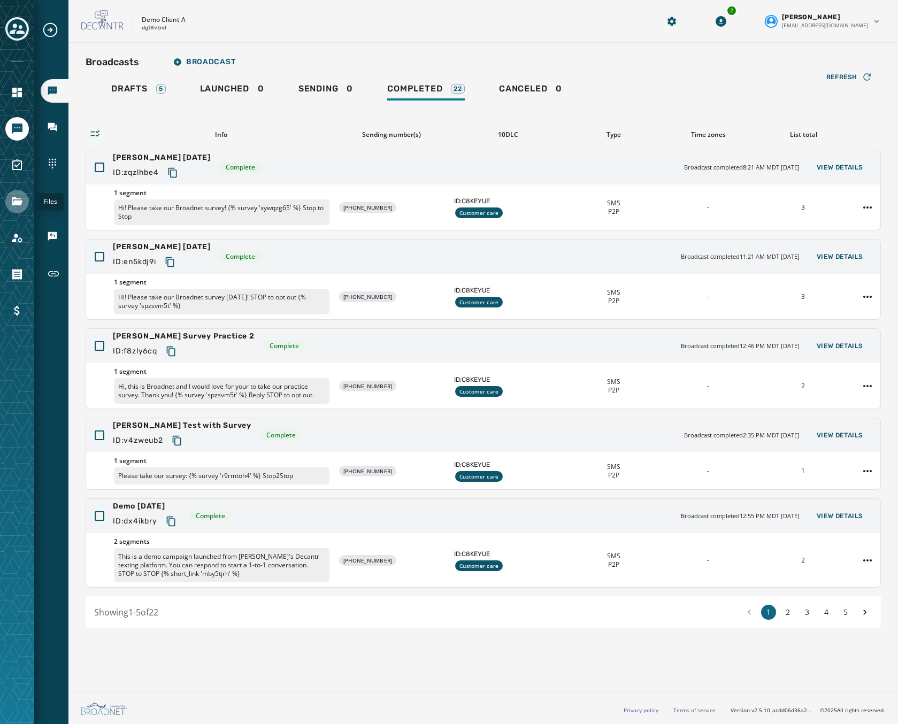
click at [16, 204] on icon "Navigate to Files" at bounding box center [17, 201] width 11 height 8
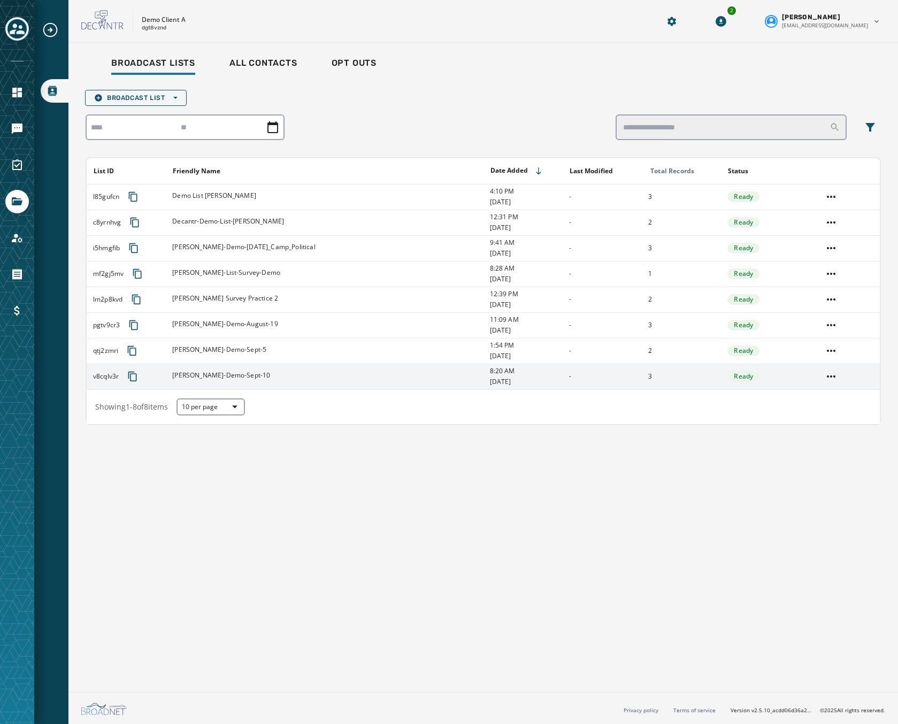
click at [317, 379] on div "[PERSON_NAME]-Demo-Sept-10" at bounding box center [327, 376] width 310 height 11
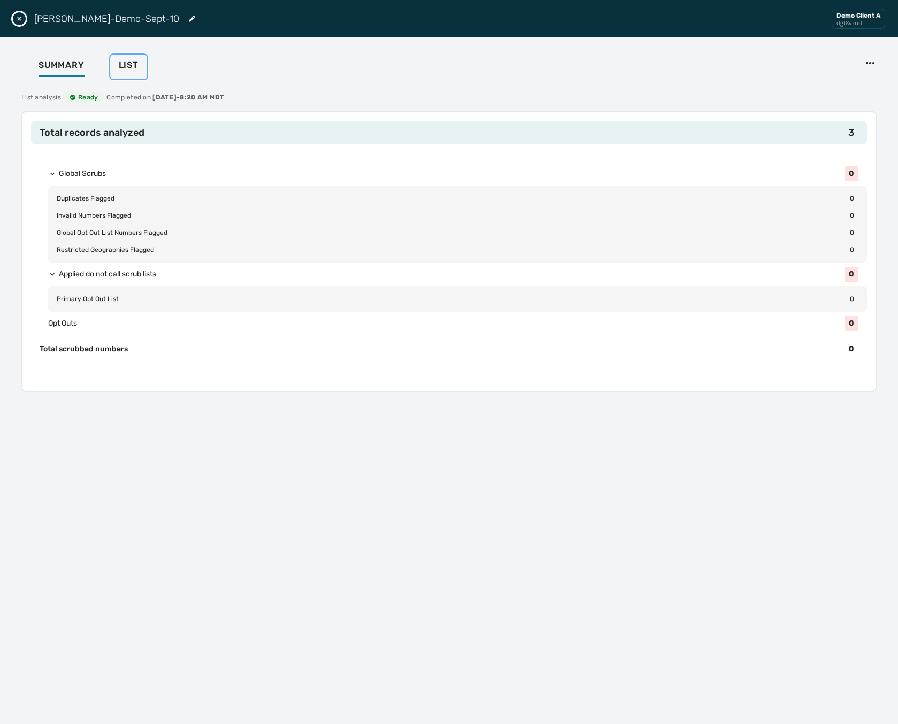
click at [128, 64] on span "List" at bounding box center [129, 65] width 20 height 11
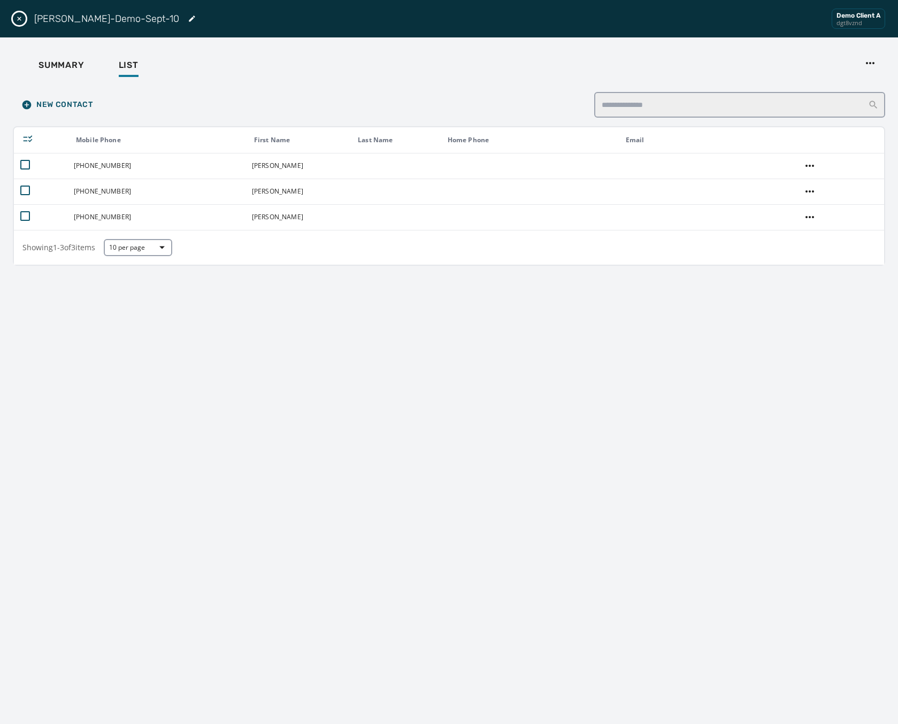
drag, startPoint x: 582, startPoint y: 621, endPoint x: 581, endPoint y: 609, distance: 11.8
click at [582, 621] on div "New Contact Mobile Phone First Name Last Name Home Phone Email +1 817 980-3258 …" at bounding box center [449, 399] width 873 height 632
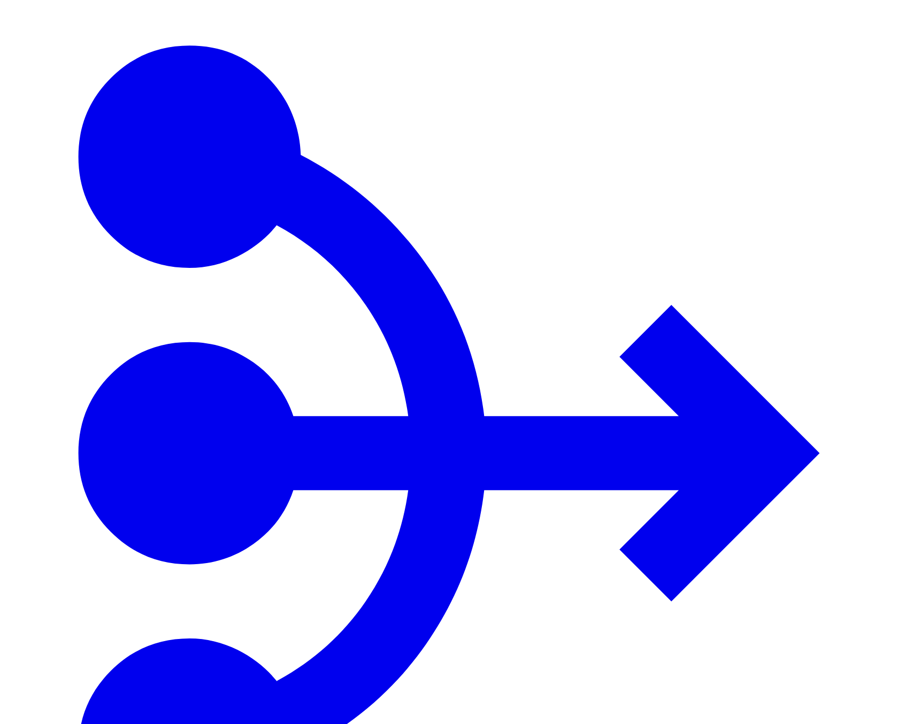
paste input "********"
type input "********"
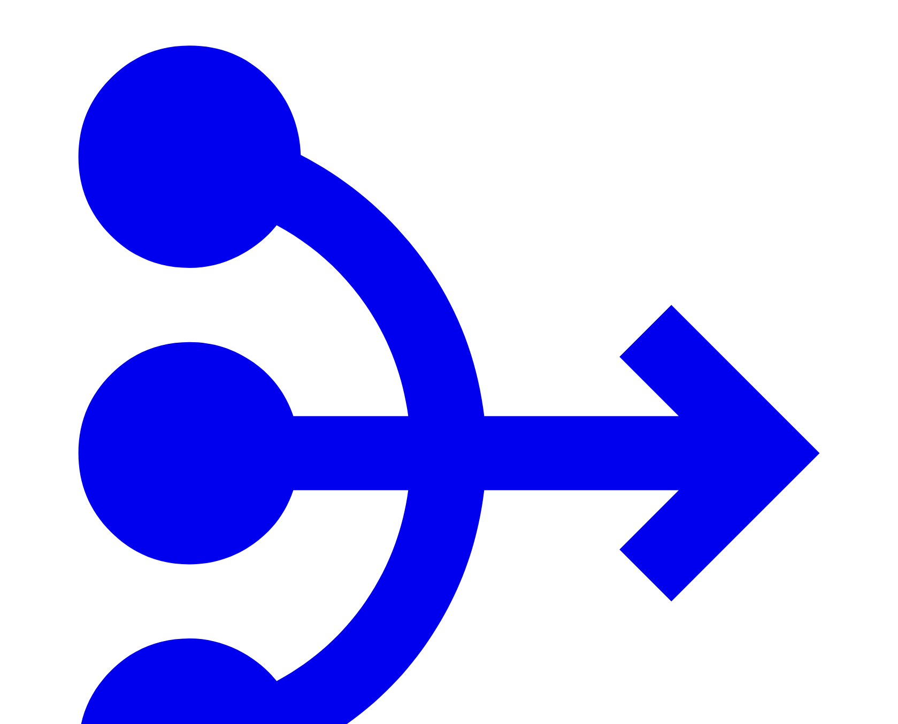
drag, startPoint x: 571, startPoint y: 297, endPoint x: 754, endPoint y: 298, distance: 183.5
copy button "button"
